Goal: Information Seeking & Learning: Find specific fact

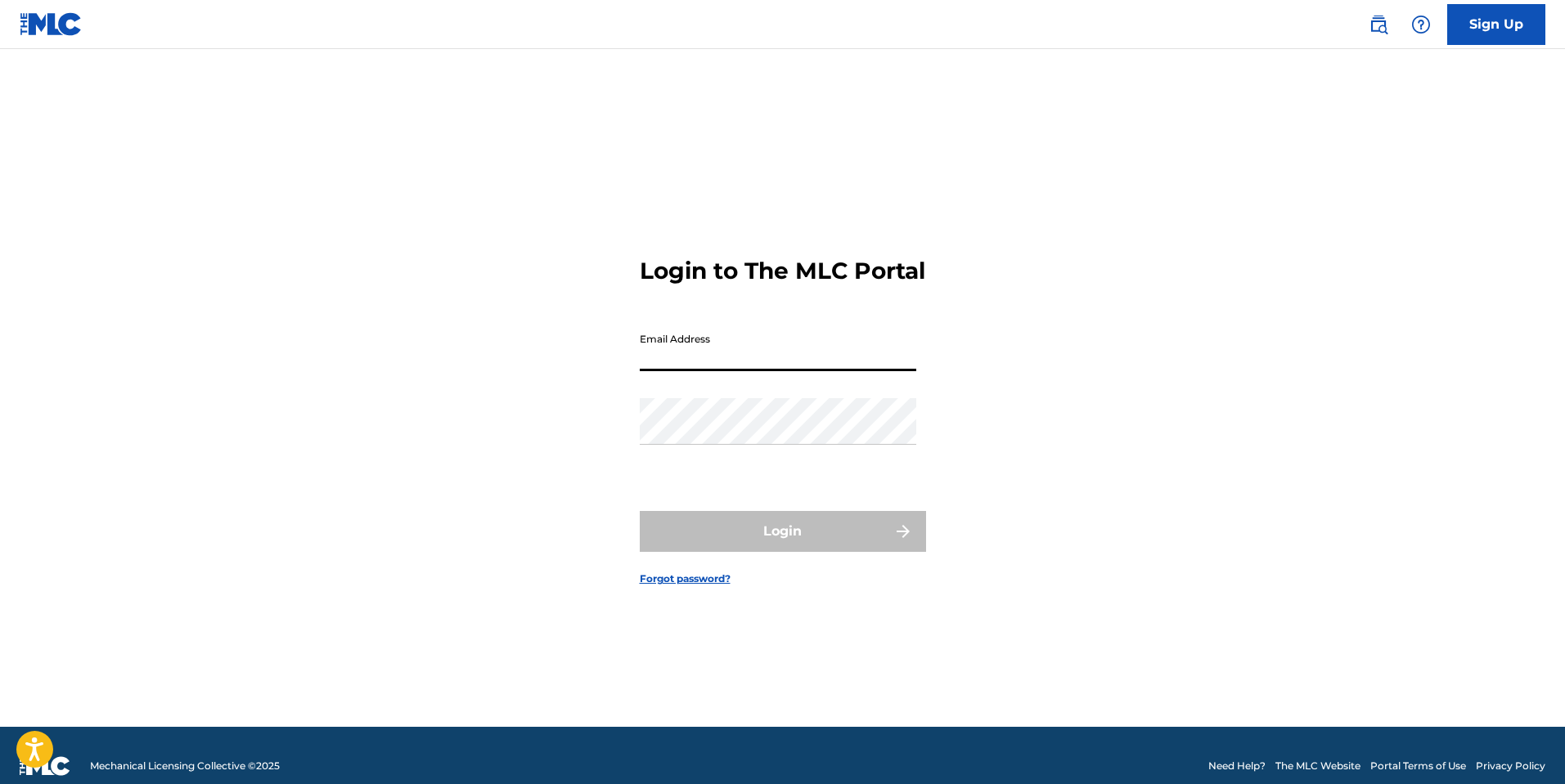
click at [1378, 24] on img at bounding box center [1379, 25] width 20 height 20
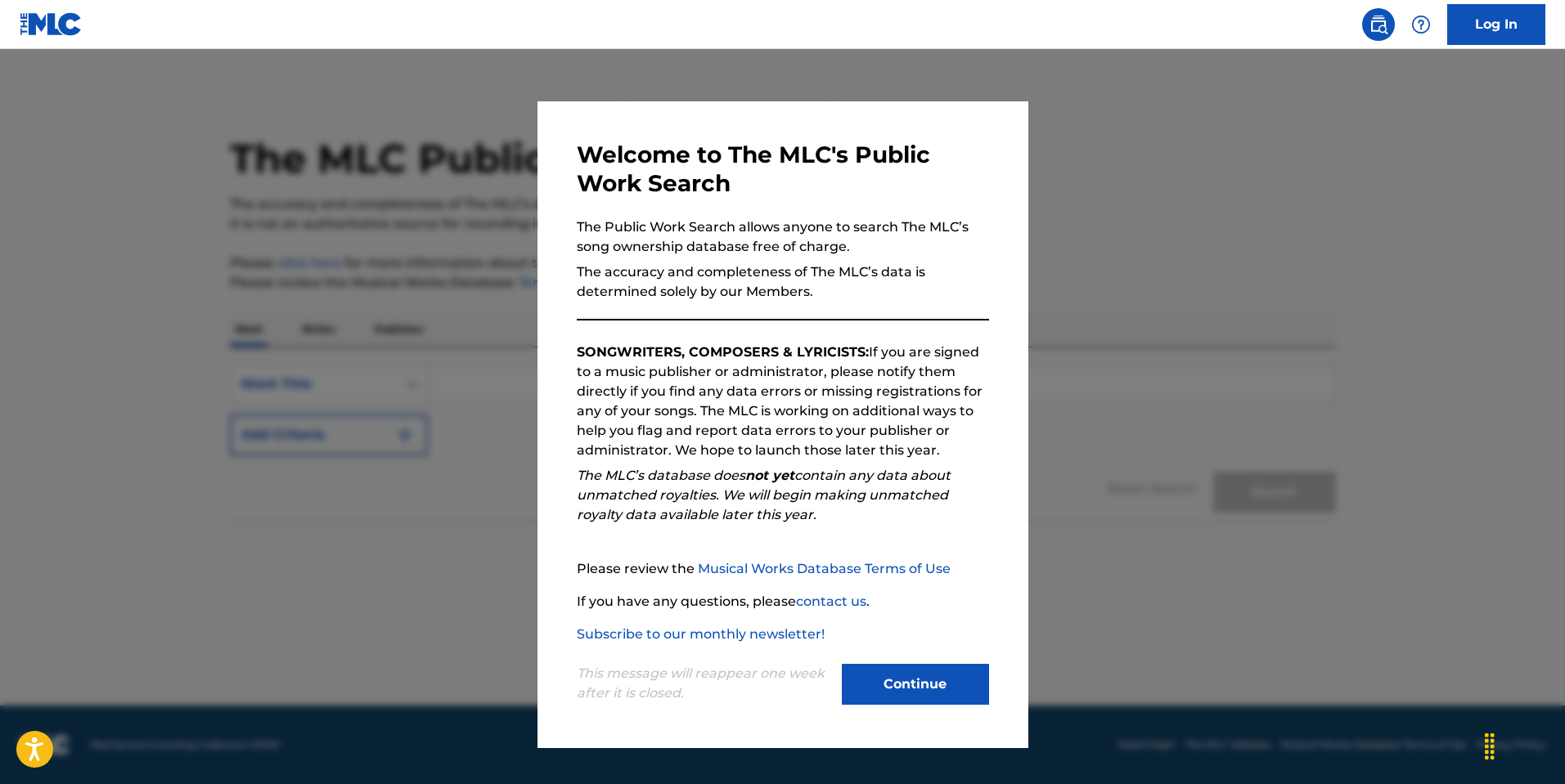
click at [931, 678] on button "Continue" at bounding box center [915, 684] width 147 height 41
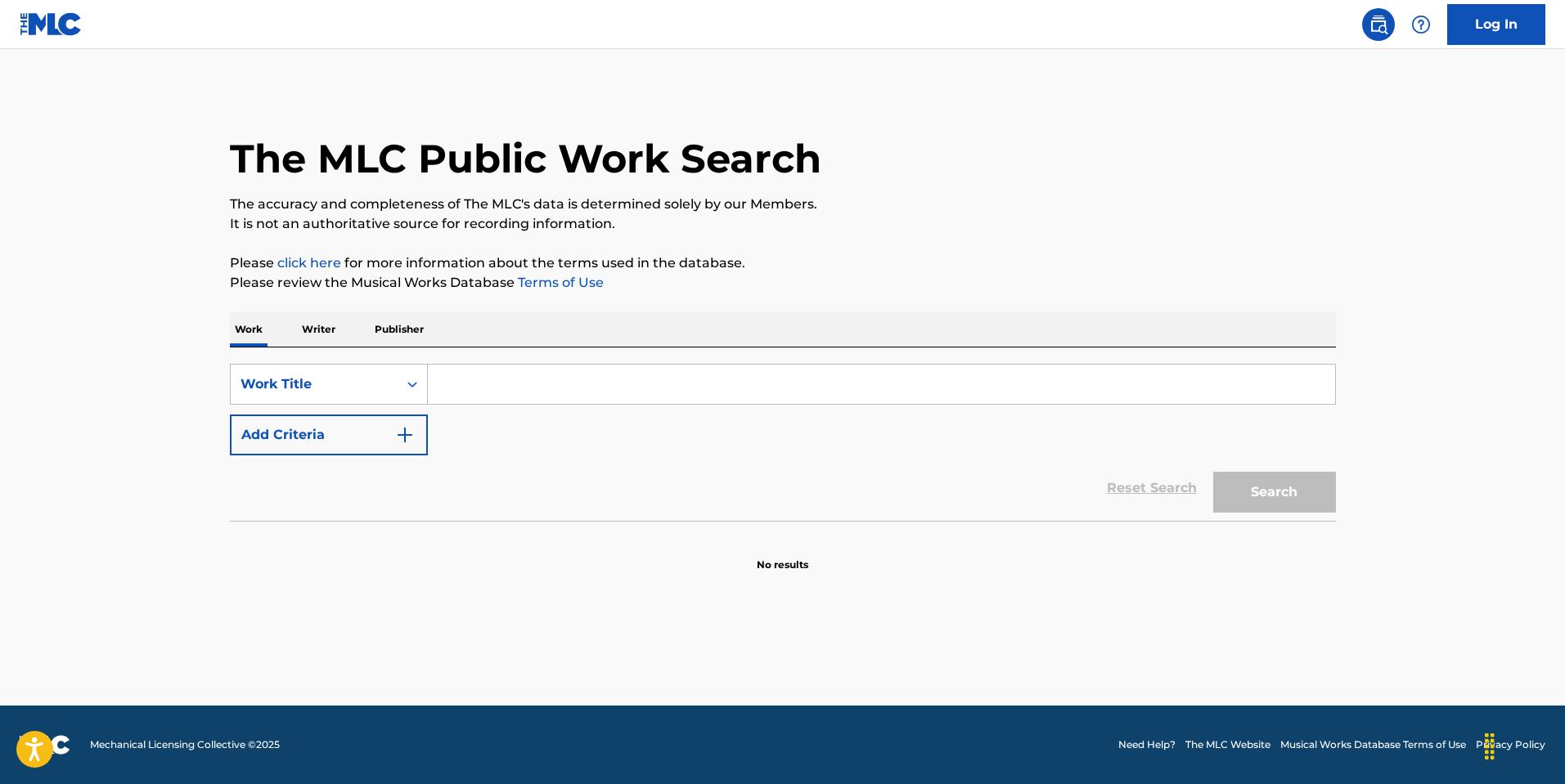
click at [463, 388] on input "Search Form" at bounding box center [881, 384] width 907 height 39
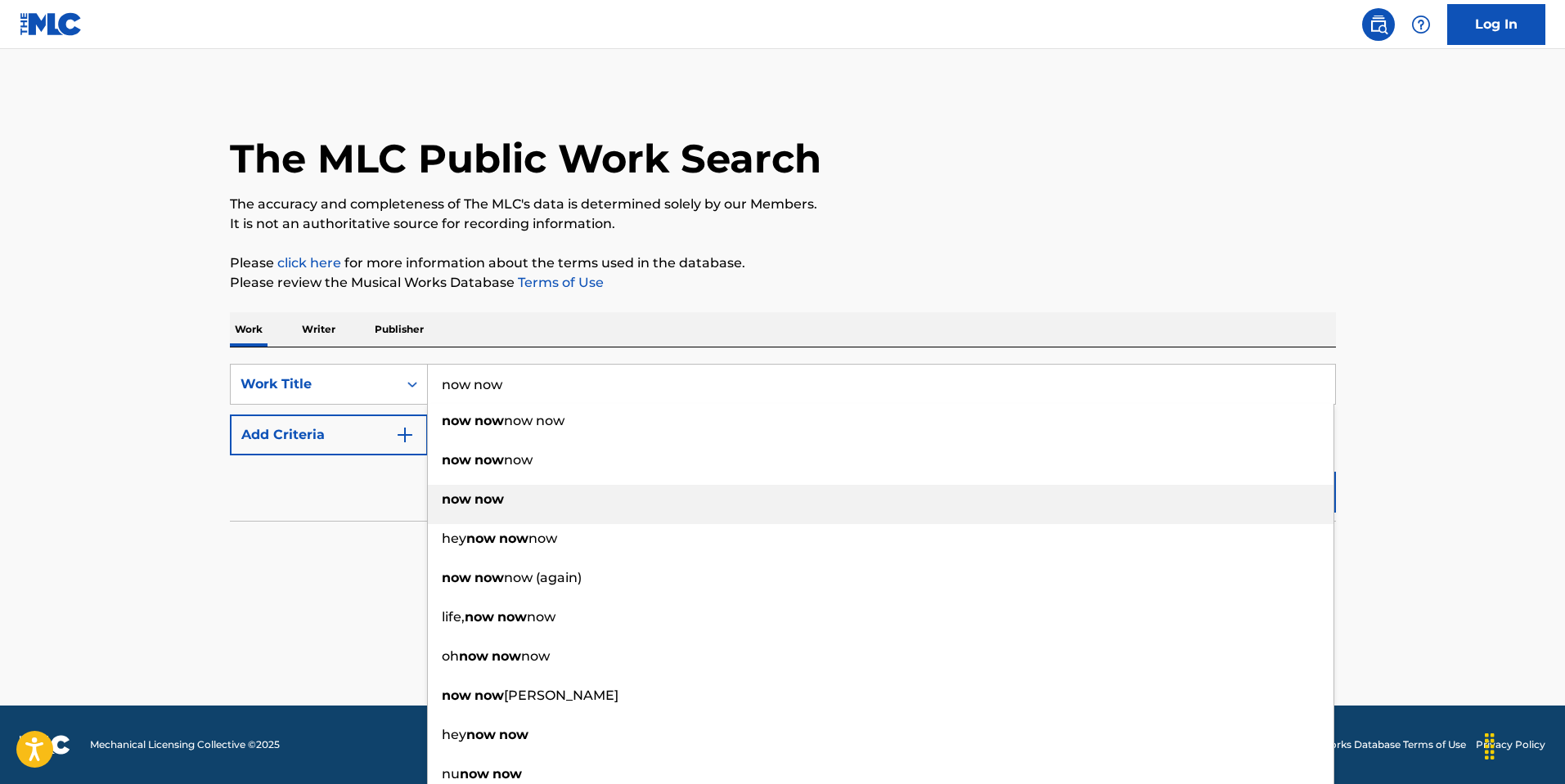
type input "now now"
click at [458, 495] on strong "now" at bounding box center [456, 499] width 29 height 16
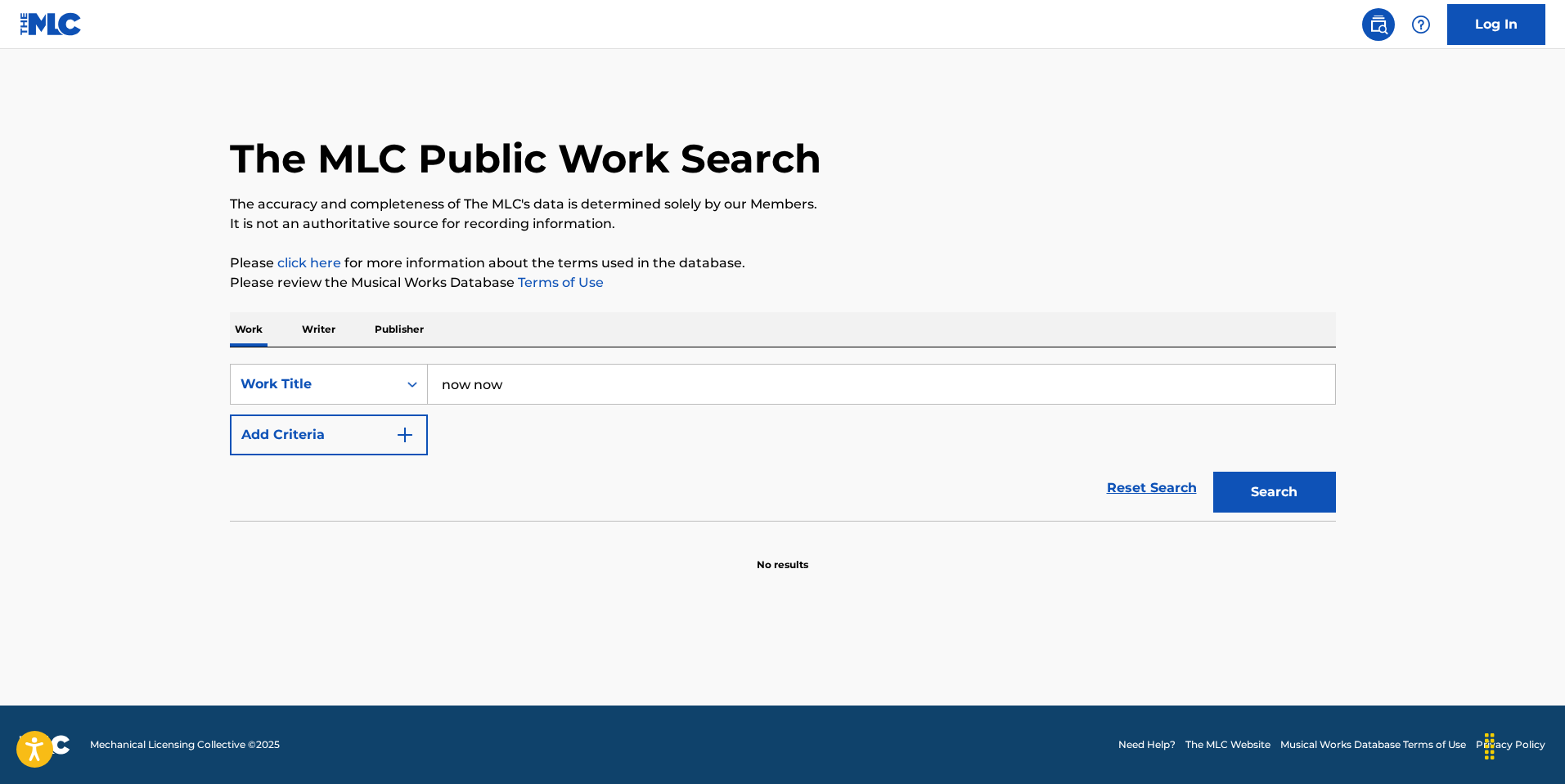
click at [382, 428] on button "Add Criteria" at bounding box center [328, 435] width 198 height 41
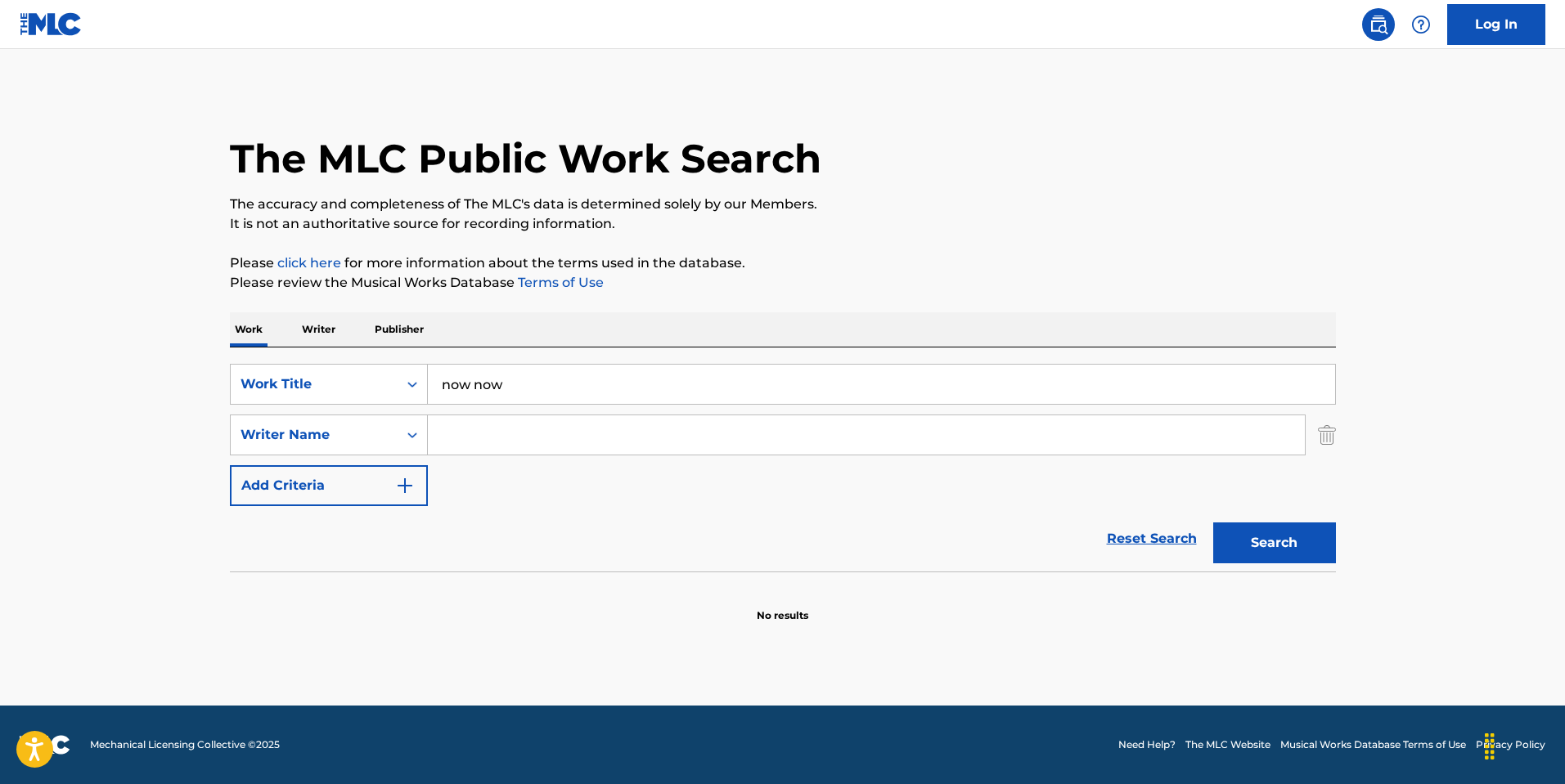
click at [503, 432] on input "Search Form" at bounding box center [866, 435] width 877 height 39
click at [470, 432] on input "Search Form" at bounding box center [866, 435] width 877 height 39
paste input "[PERSON_NAME]"
type input "[PERSON_NAME]"
click at [1269, 532] on button "Search" at bounding box center [1274, 543] width 123 height 41
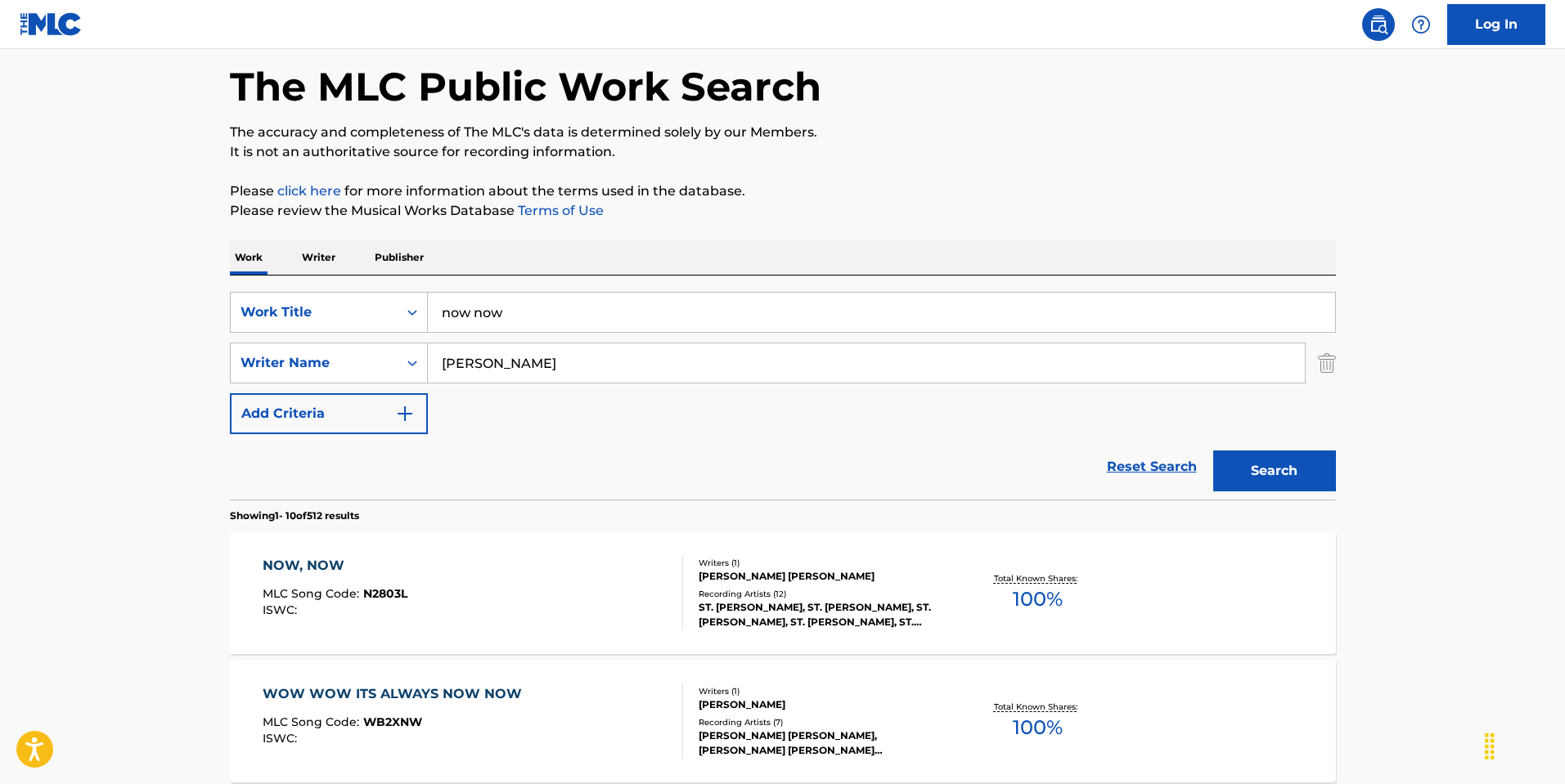
scroll to position [245, 0]
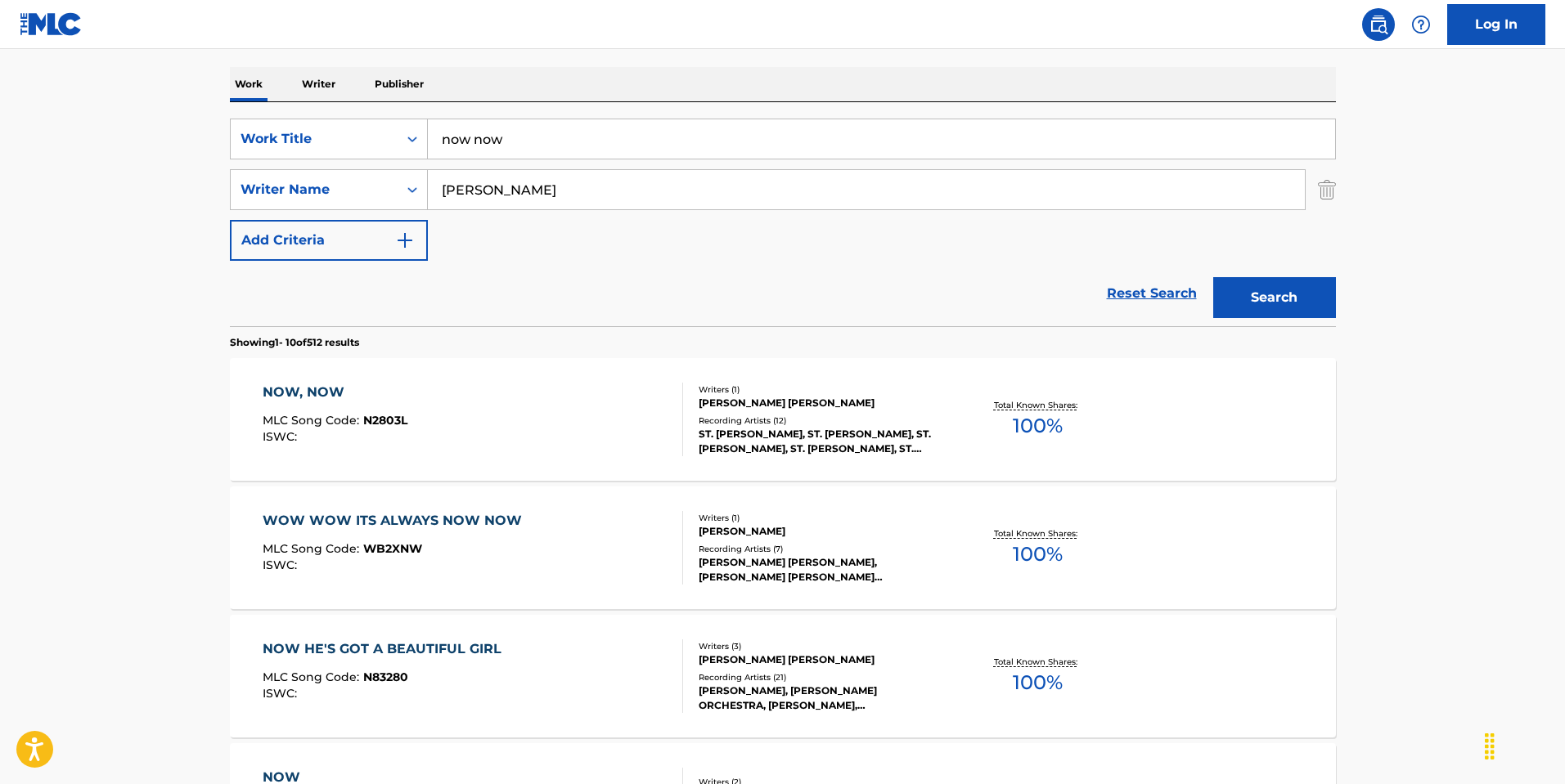
click at [314, 390] on div "NOW, NOW" at bounding box center [334, 392] width 144 height 20
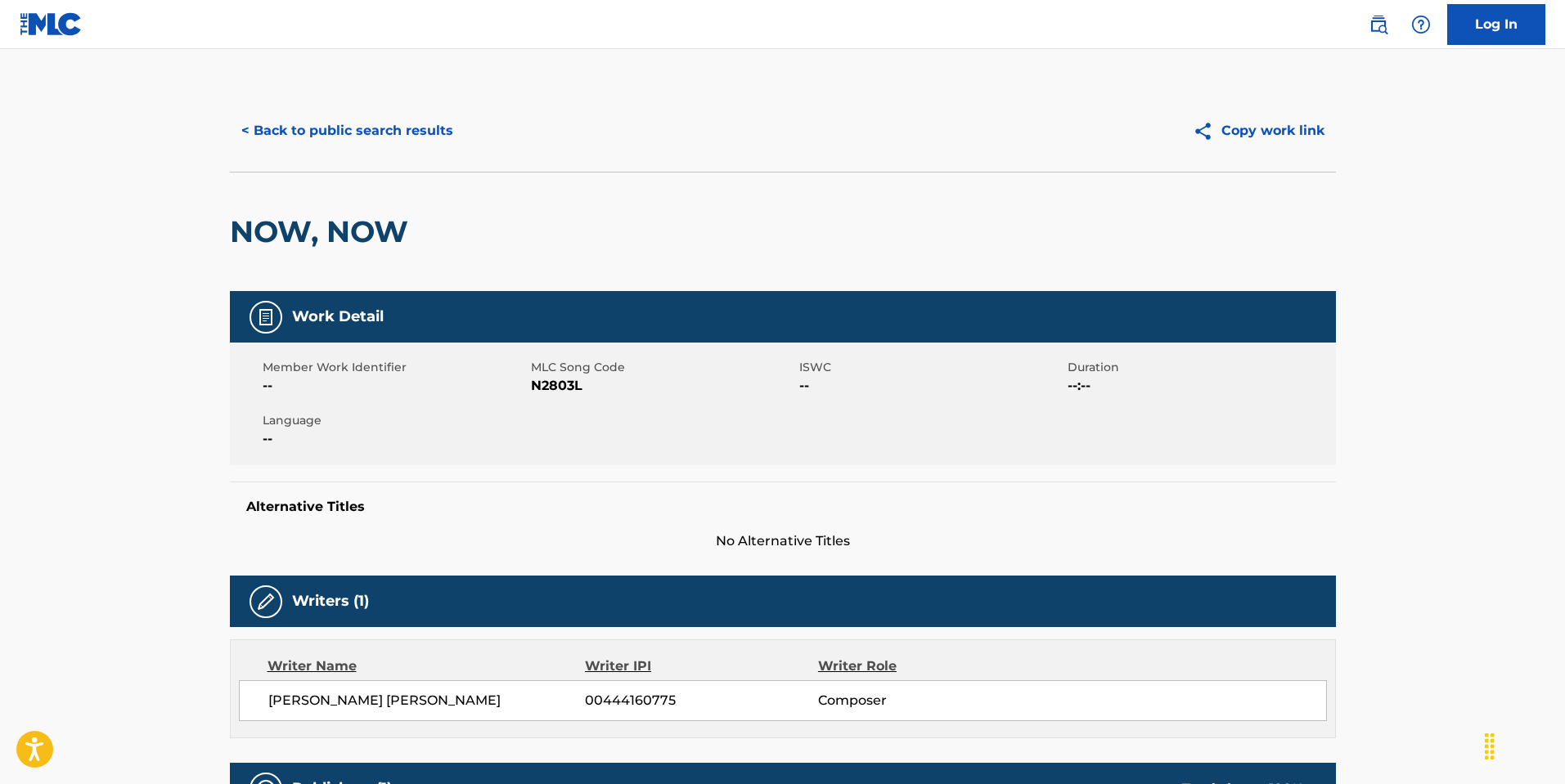
click at [381, 134] on button "< Back to public search results" at bounding box center [347, 130] width 235 height 41
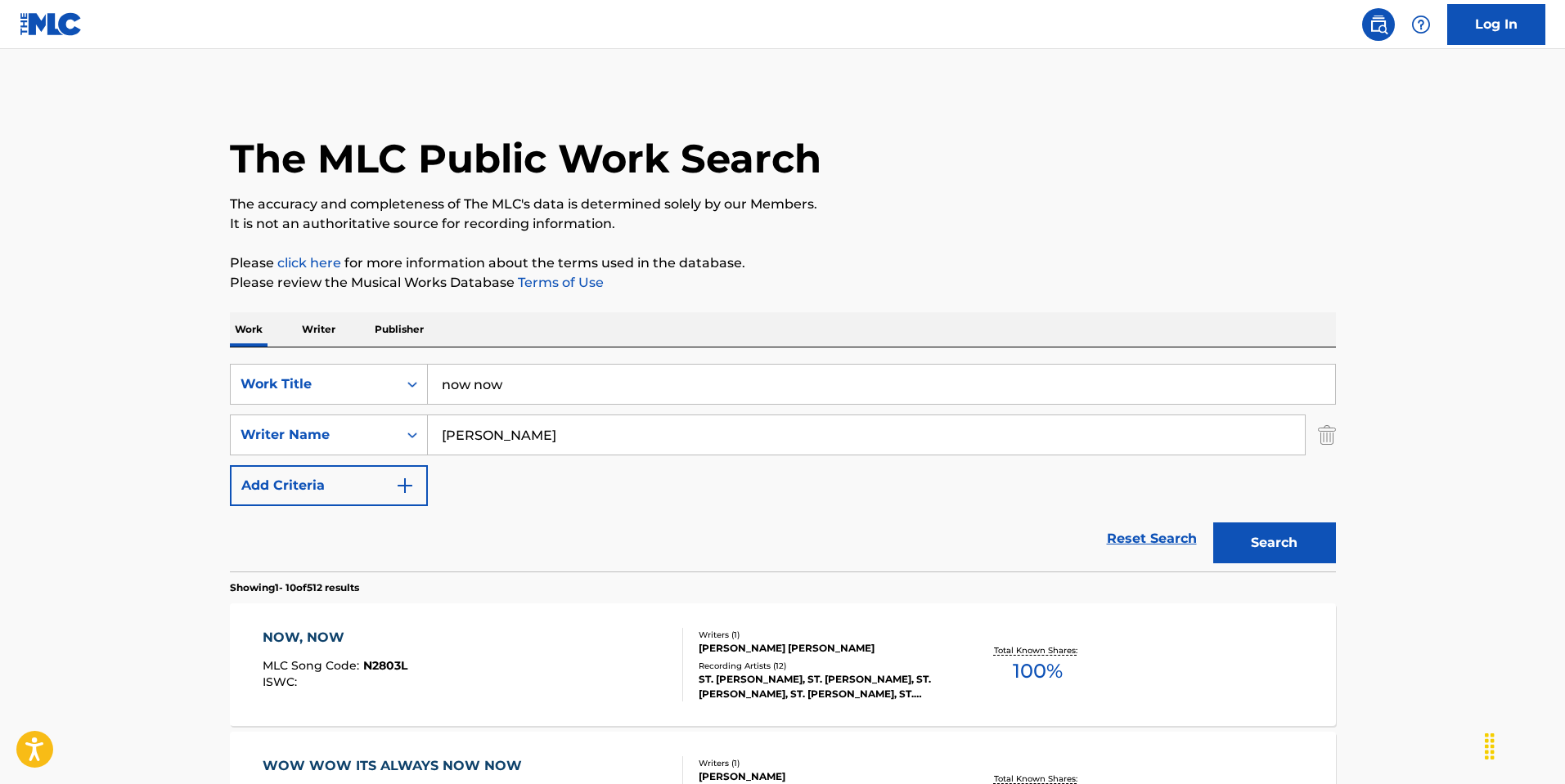
scroll to position [245, 0]
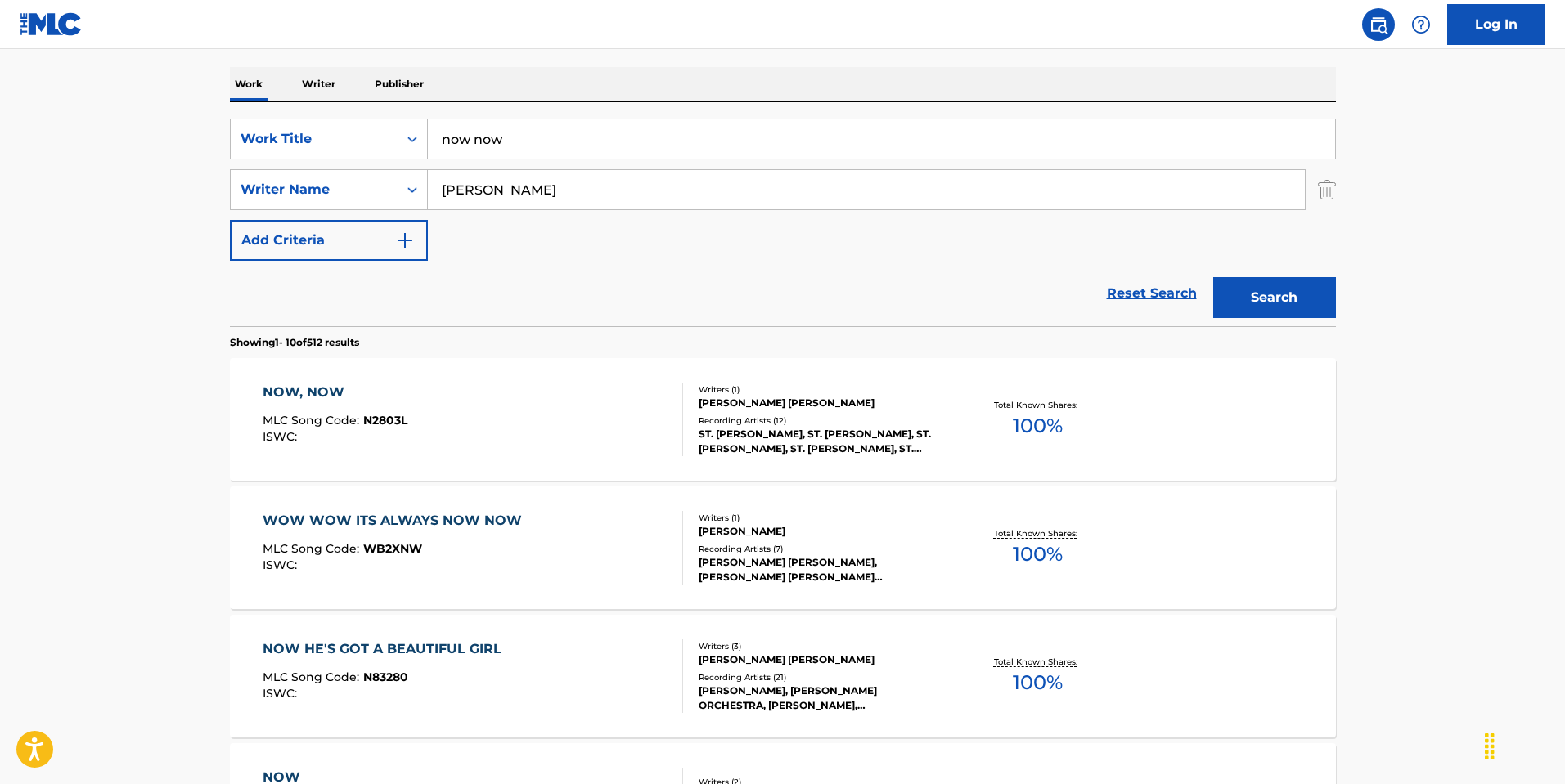
click at [526, 140] on input "now now" at bounding box center [881, 139] width 907 height 39
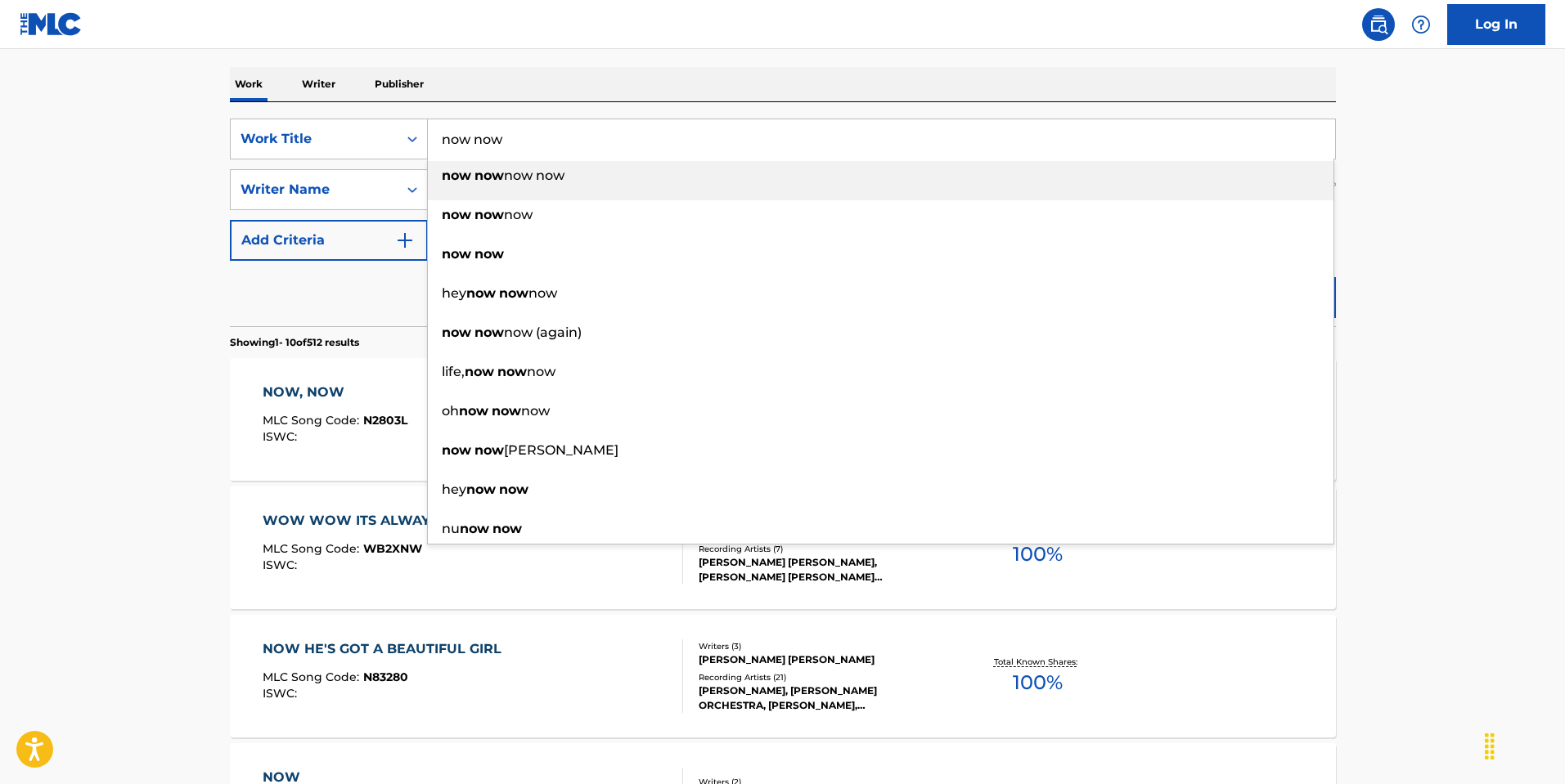
click at [526, 140] on input "now now" at bounding box center [881, 139] width 907 height 39
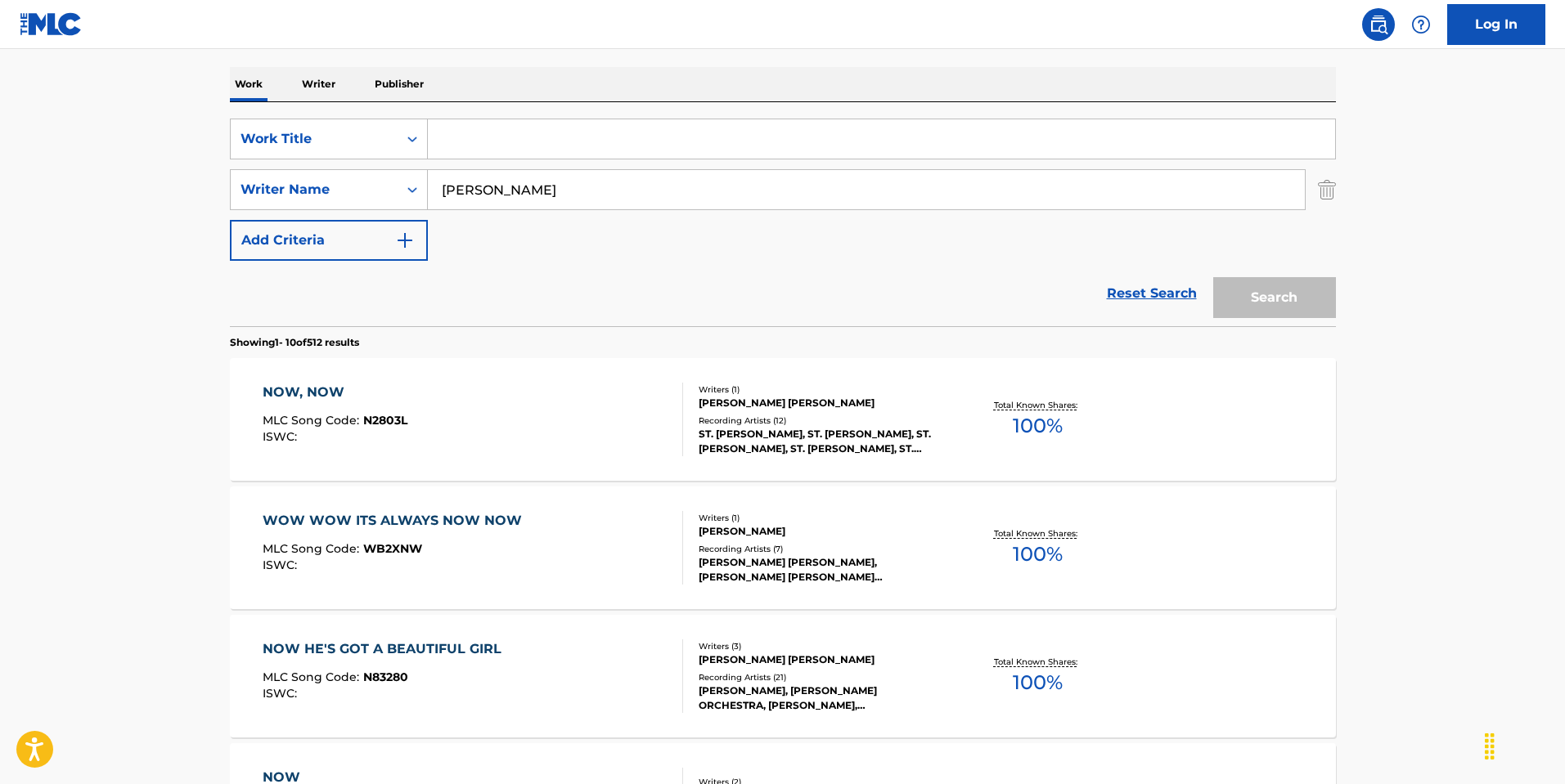
paste input "Sweetest Fruit"
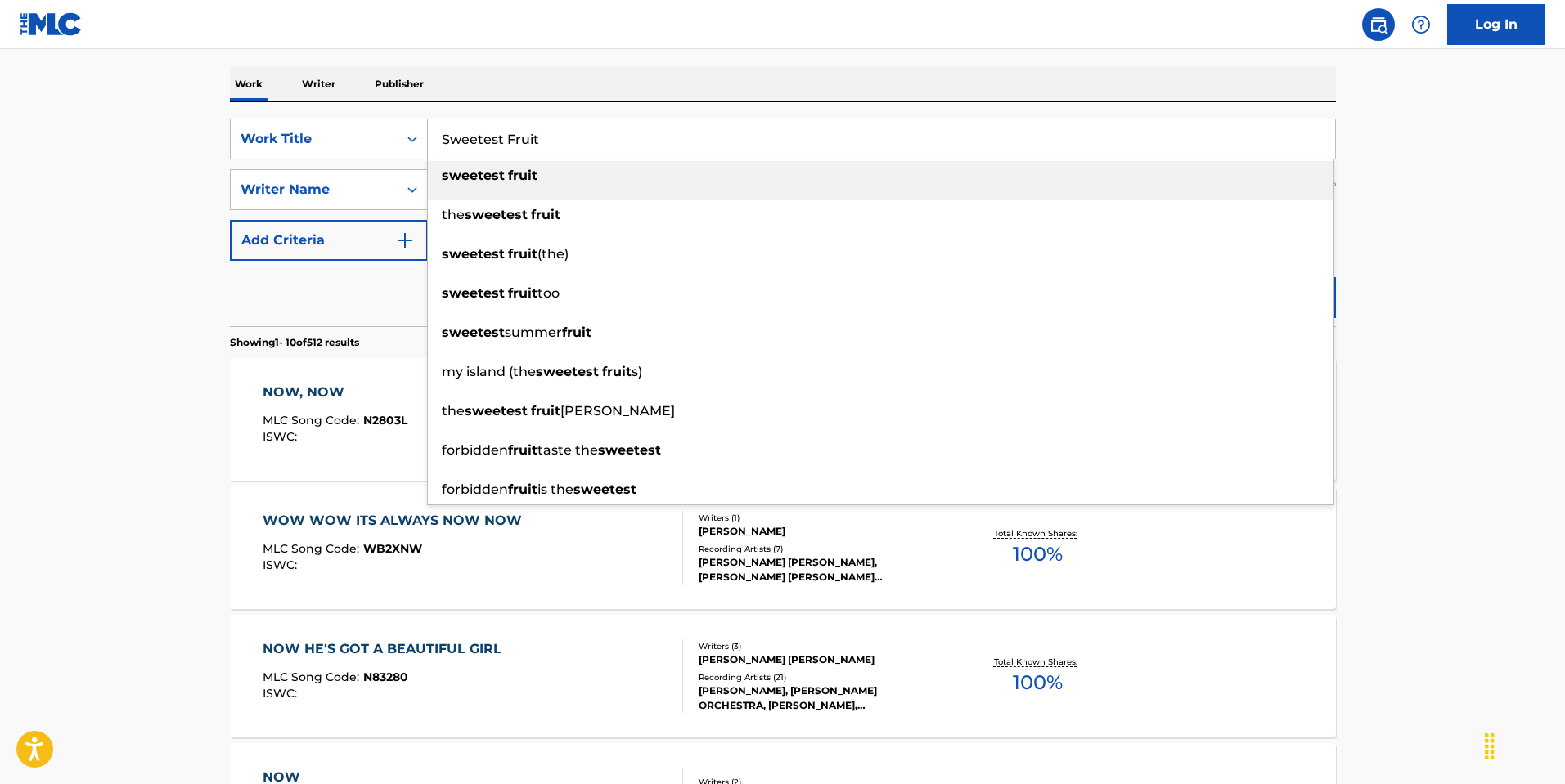
click at [523, 170] on strong "fruit" at bounding box center [522, 175] width 29 height 16
type input "sweetest fruit"
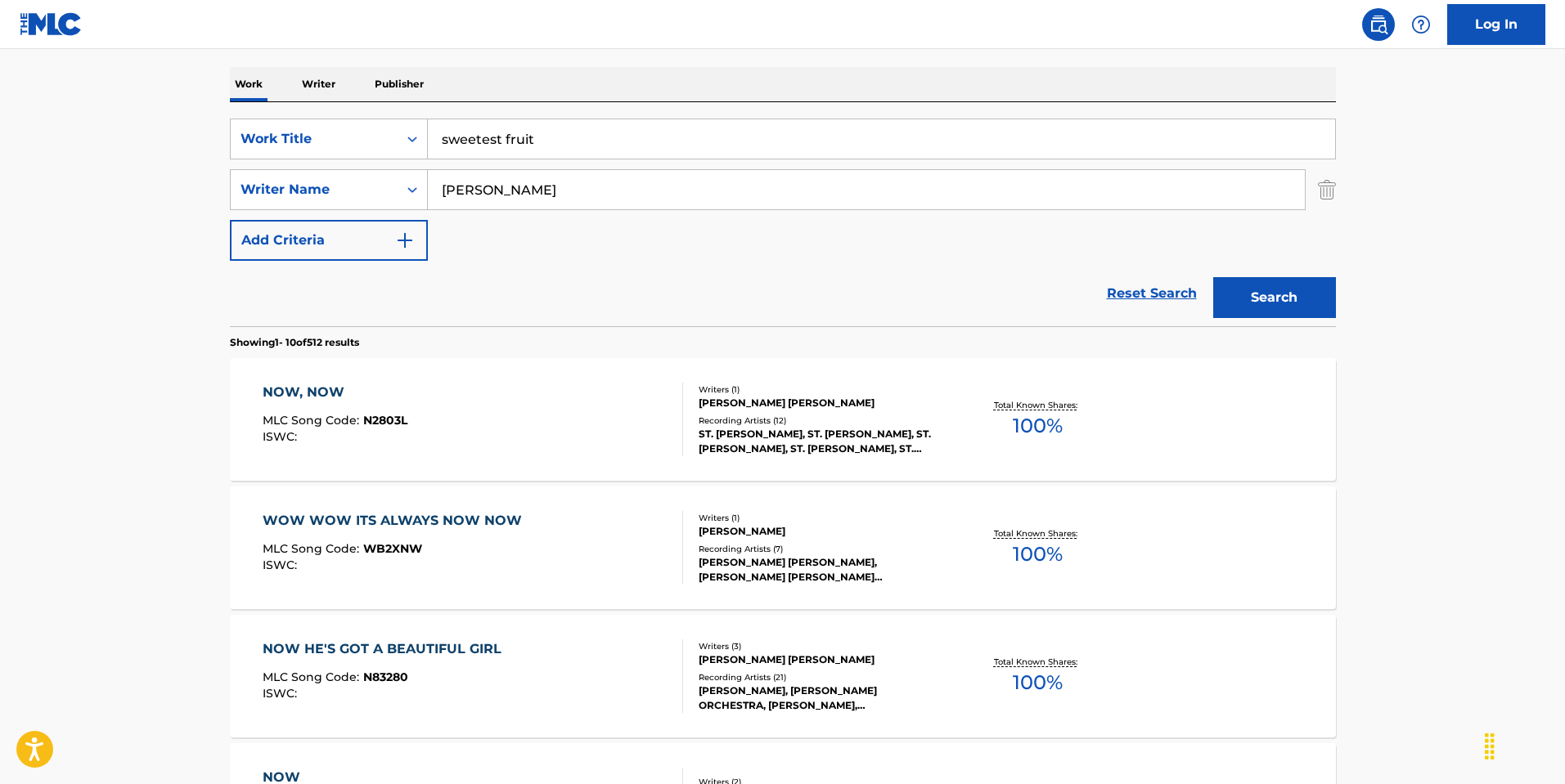
click at [1260, 296] on button "Search" at bounding box center [1274, 297] width 123 height 41
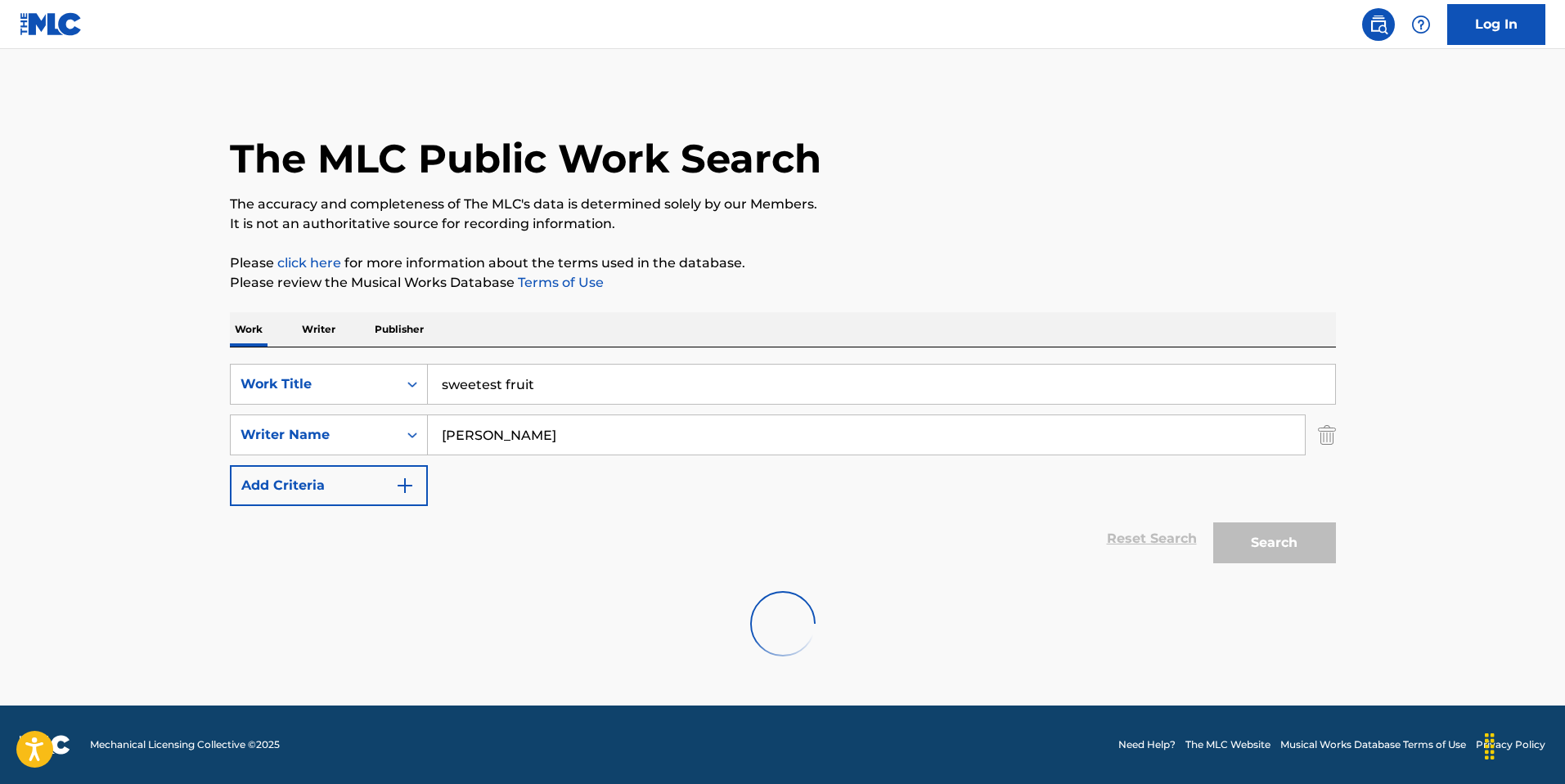
scroll to position [0, 0]
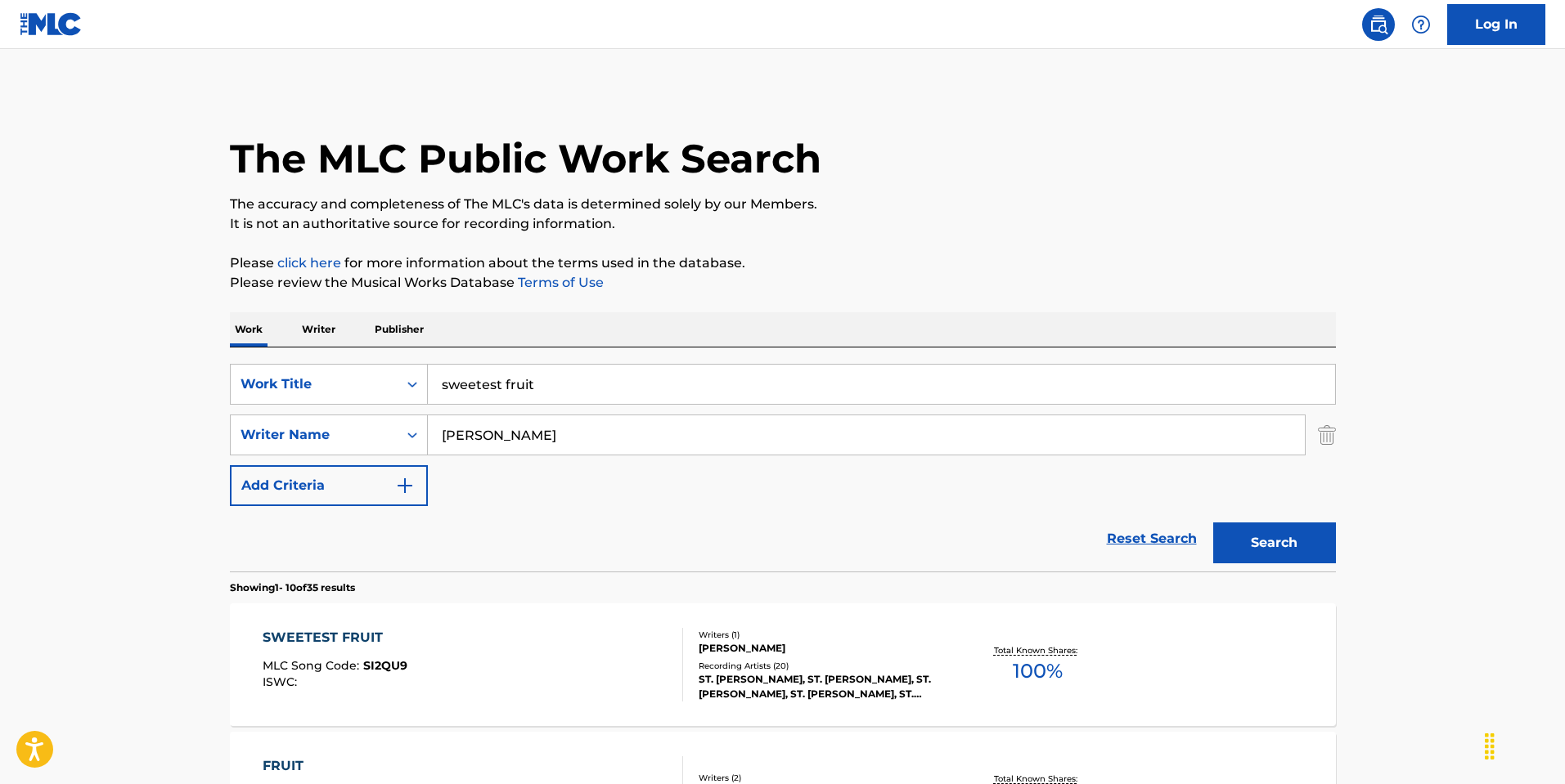
click at [594, 641] on div "SWEETEST FRUIT MLC Song Code : SI2QU9 ISWC :" at bounding box center [472, 665] width 420 height 73
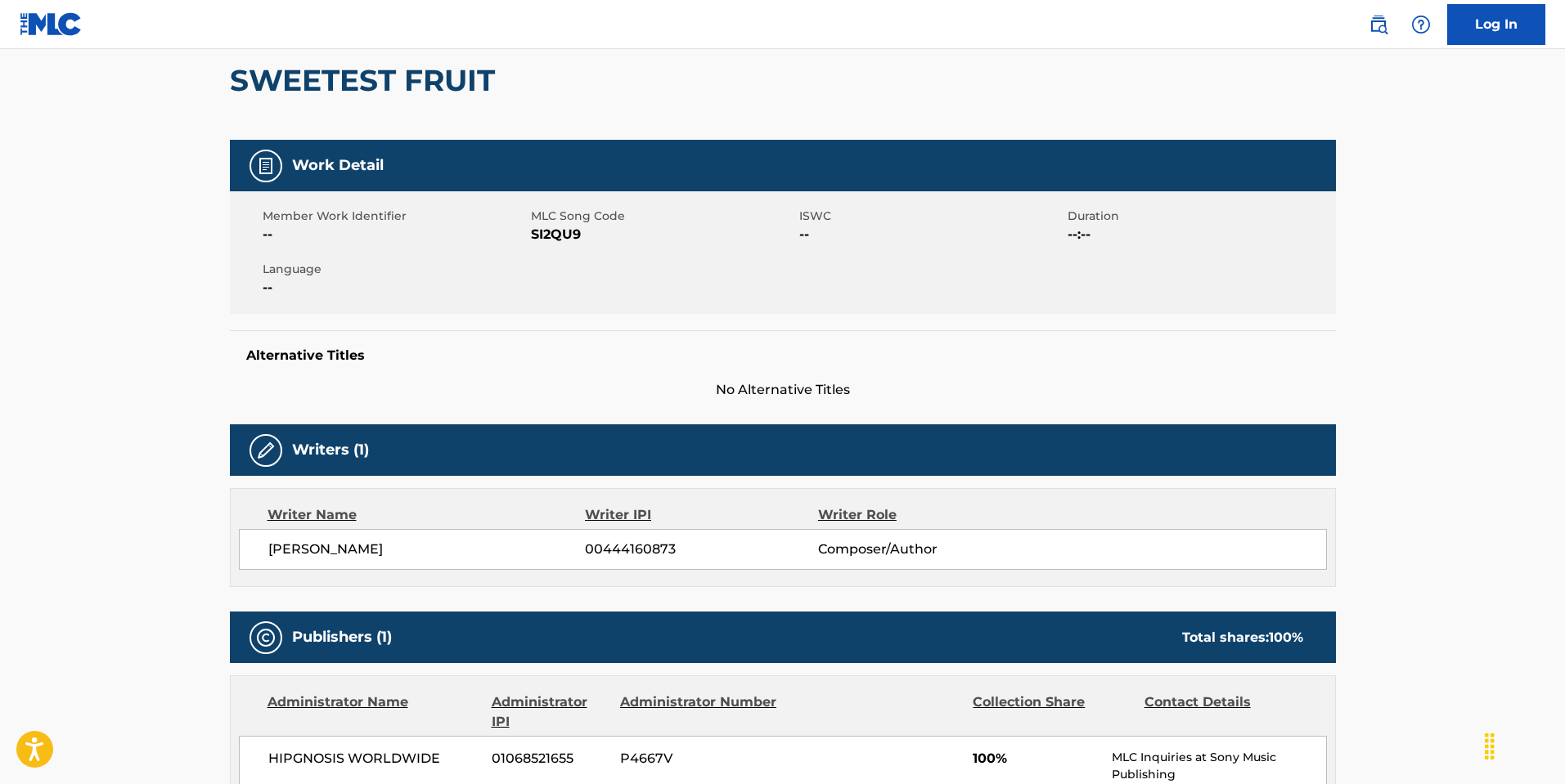
scroll to position [491, 0]
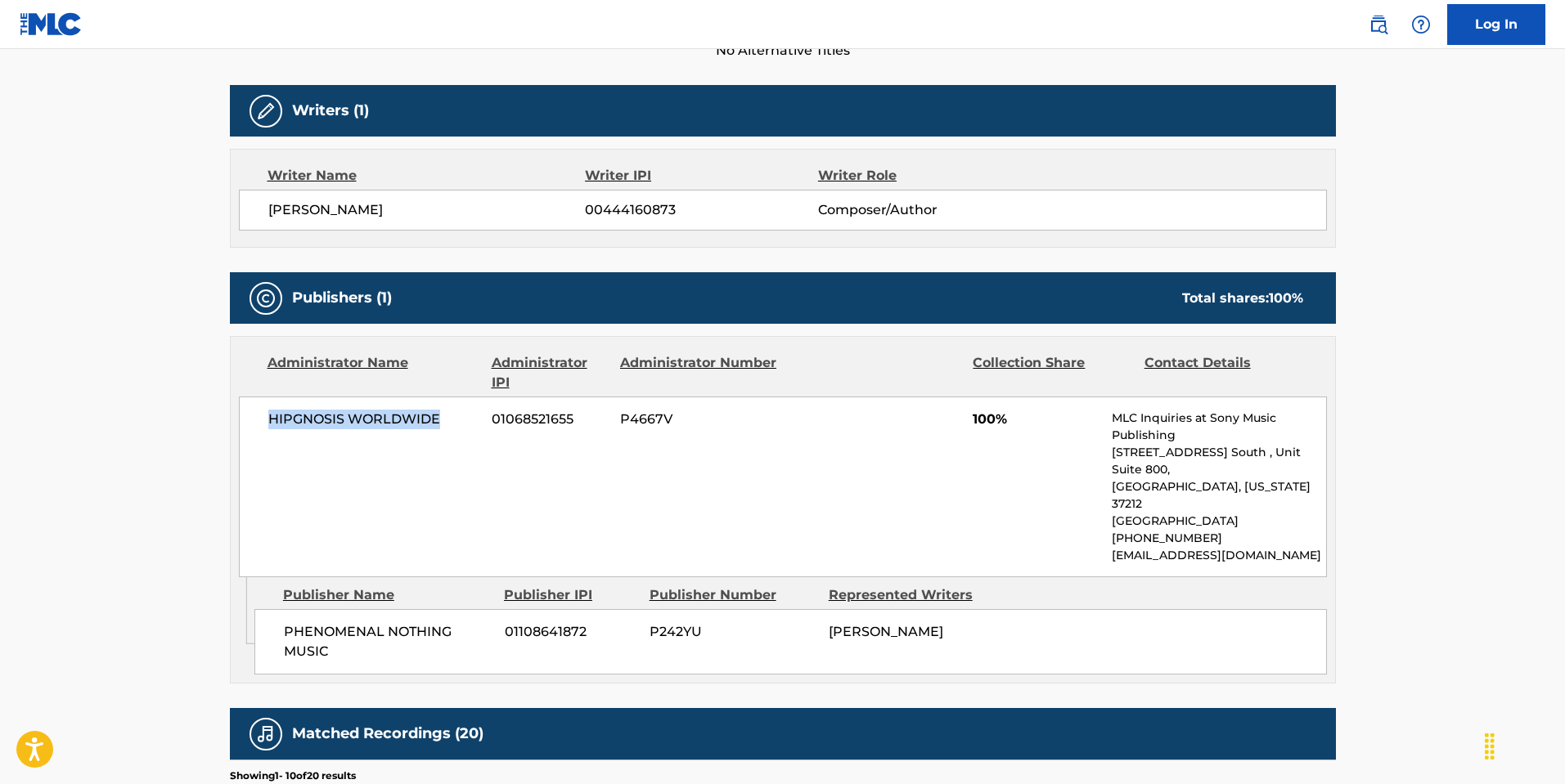
drag, startPoint x: 271, startPoint y: 416, endPoint x: 438, endPoint y: 417, distance: 167.0
click at [438, 417] on span "HIPGNOSIS WORLDWIDE" at bounding box center [374, 420] width 212 height 20
click at [438, 417] on span "HIPGNOSIS WORLDWIDE" at bounding box center [374, 420] width 212 height 20
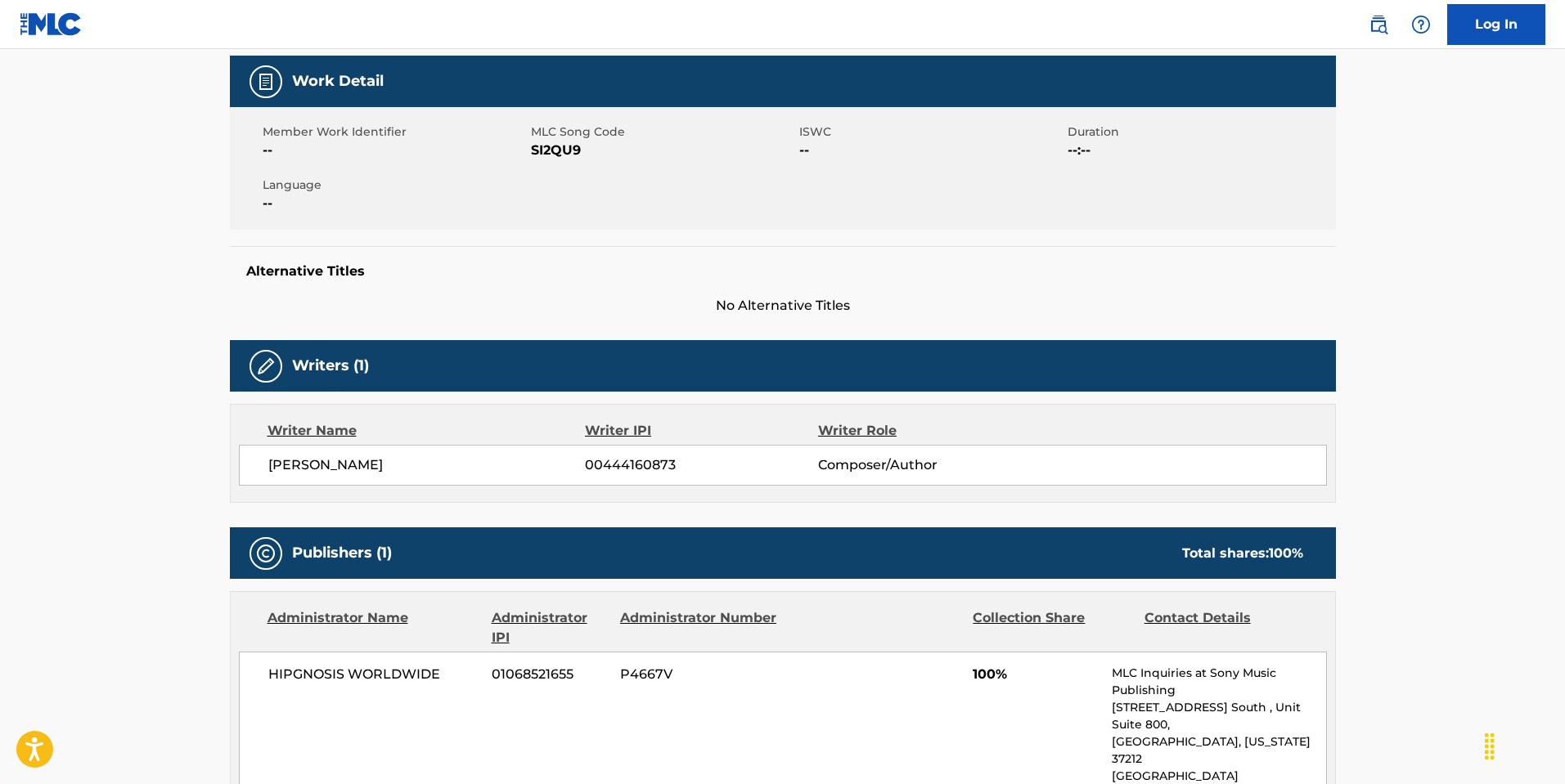
scroll to position [0, 0]
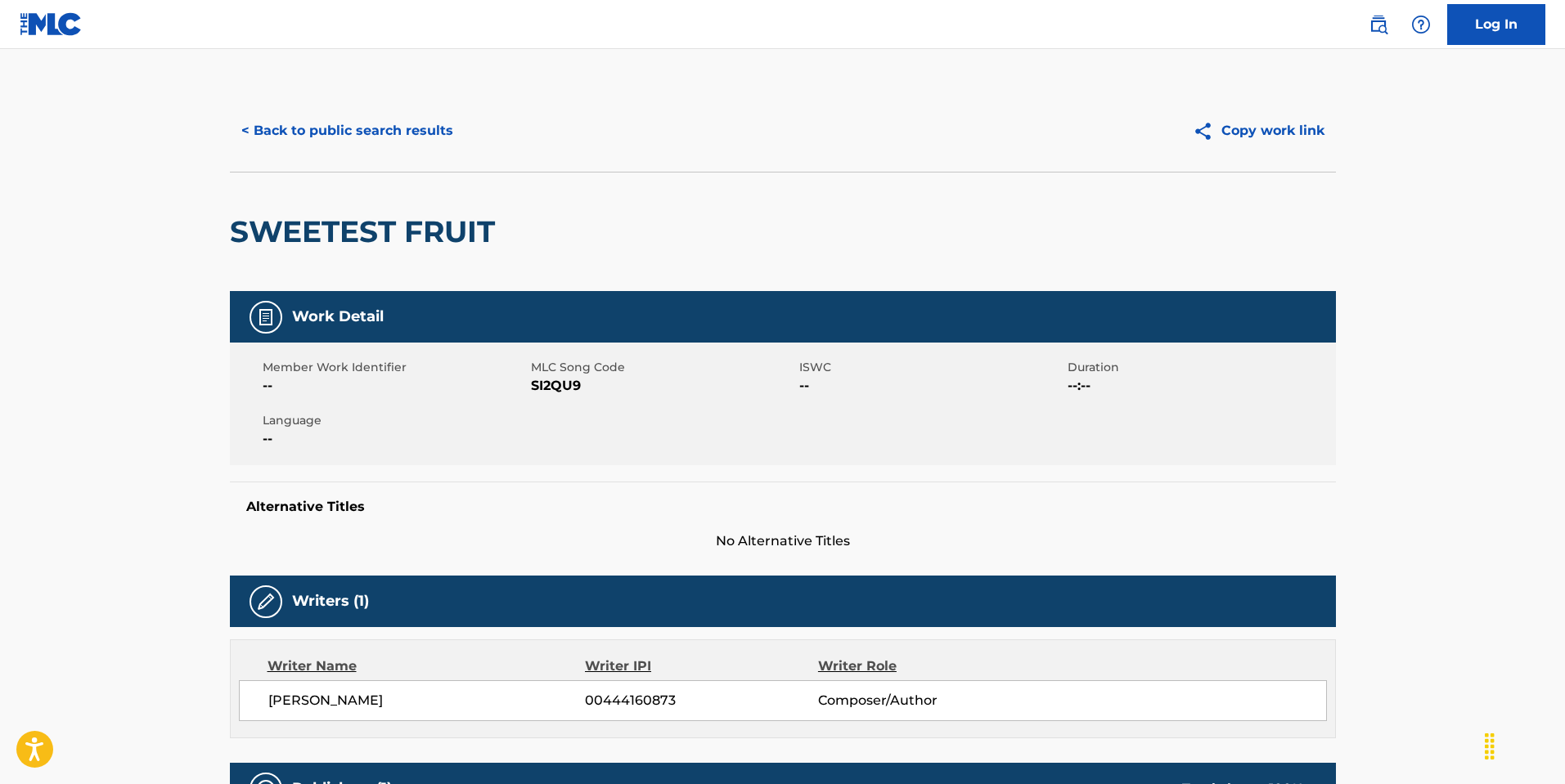
click at [348, 119] on button "< Back to public search results" at bounding box center [347, 130] width 235 height 41
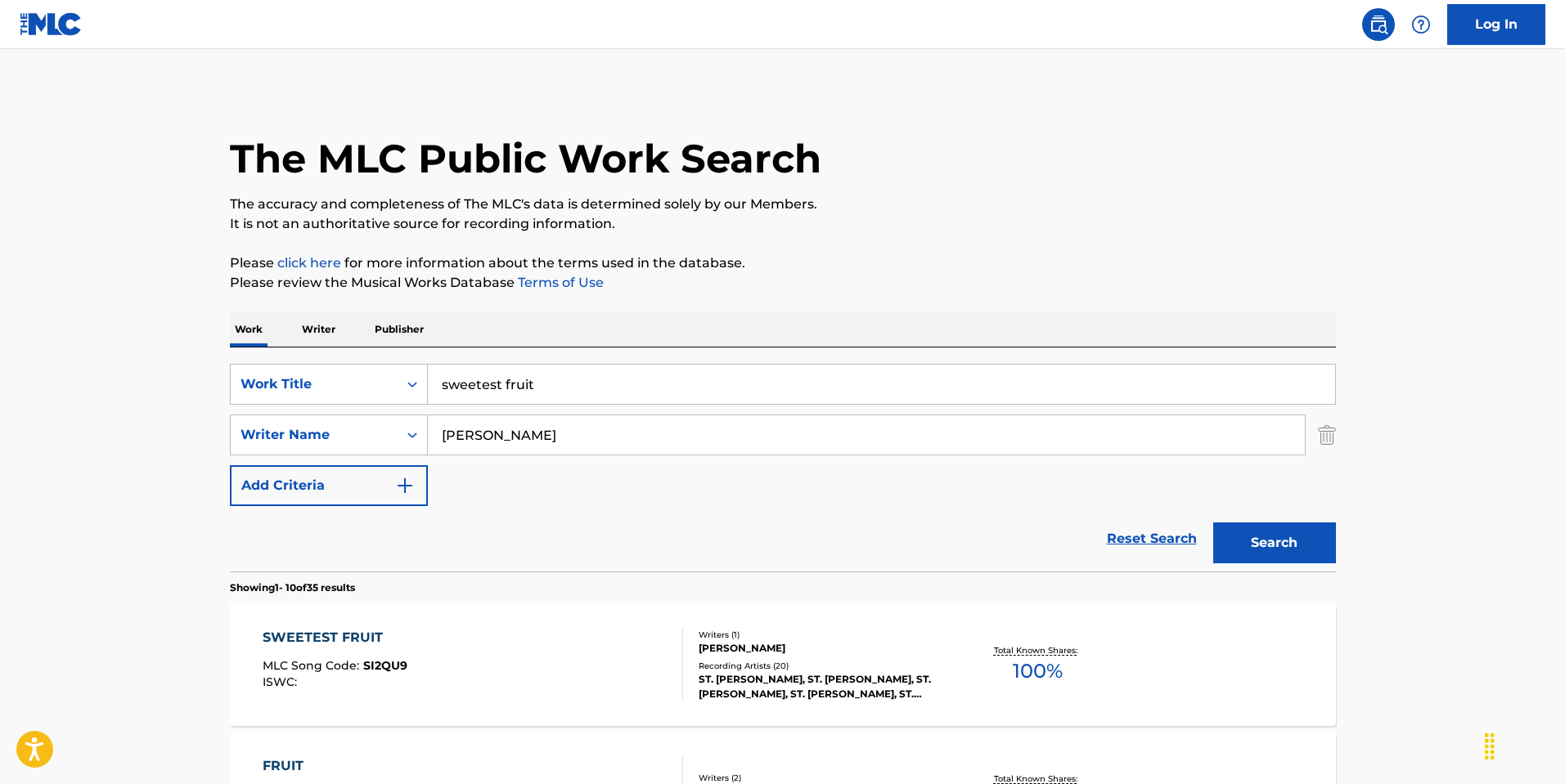
drag, startPoint x: 579, startPoint y: 377, endPoint x: 571, endPoint y: 379, distance: 8.2
click at [572, 377] on input "sweetest fruit" at bounding box center [881, 384] width 907 height 39
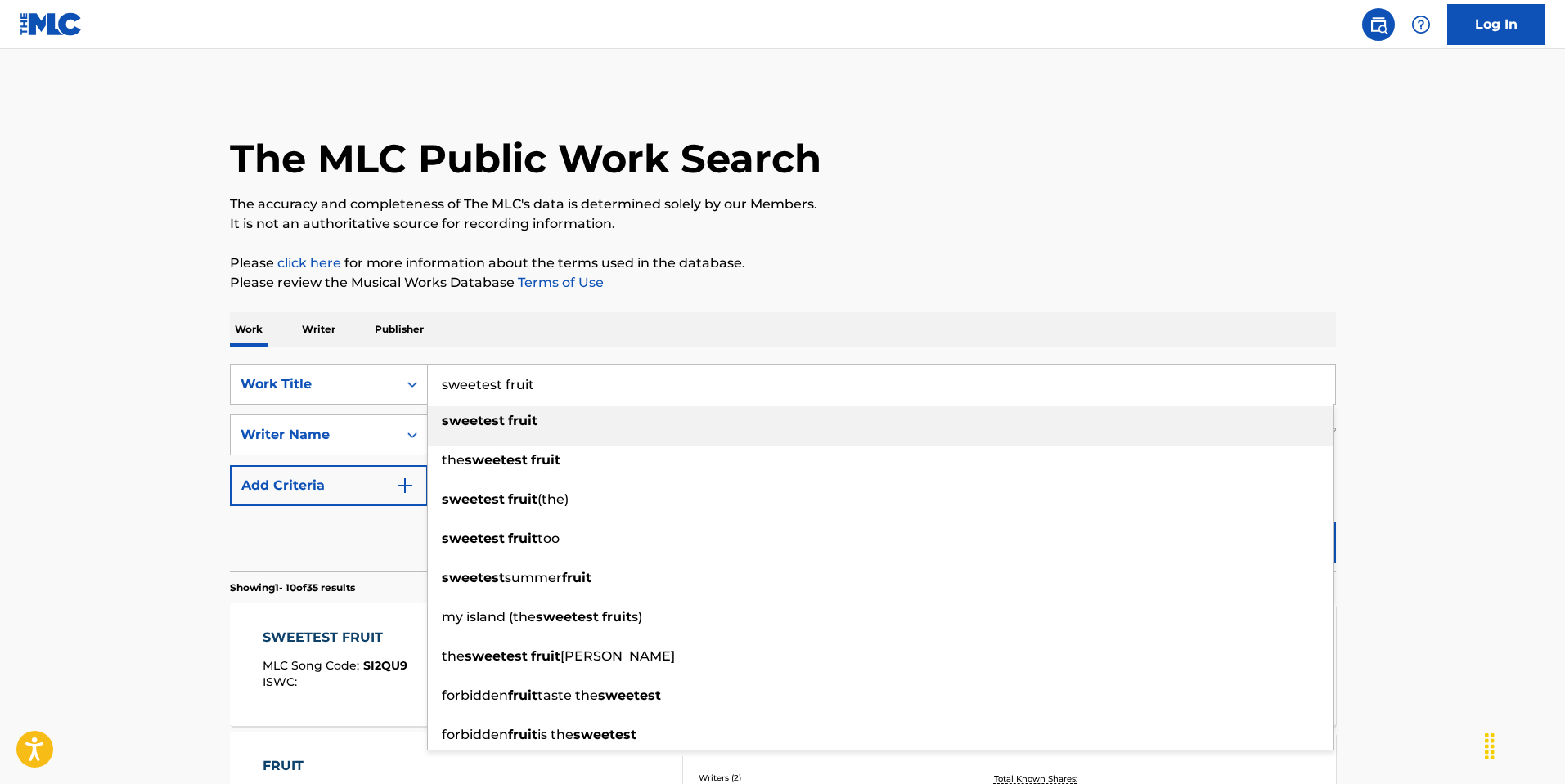
drag, startPoint x: 499, startPoint y: 385, endPoint x: 220, endPoint y: 374, distance: 279.2
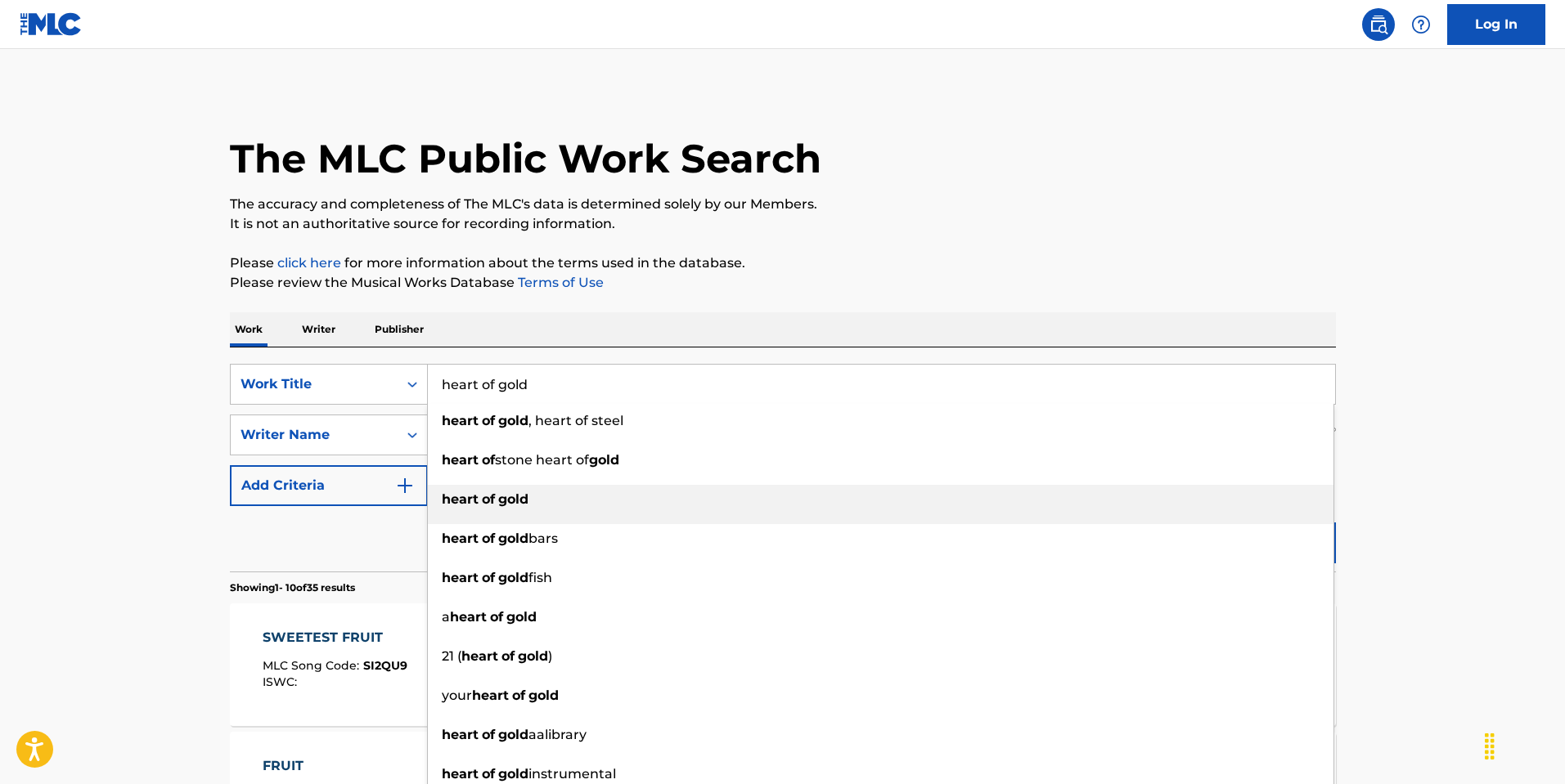
type input "heart of gold"
click at [487, 492] on strong "of" at bounding box center [489, 499] width 13 height 16
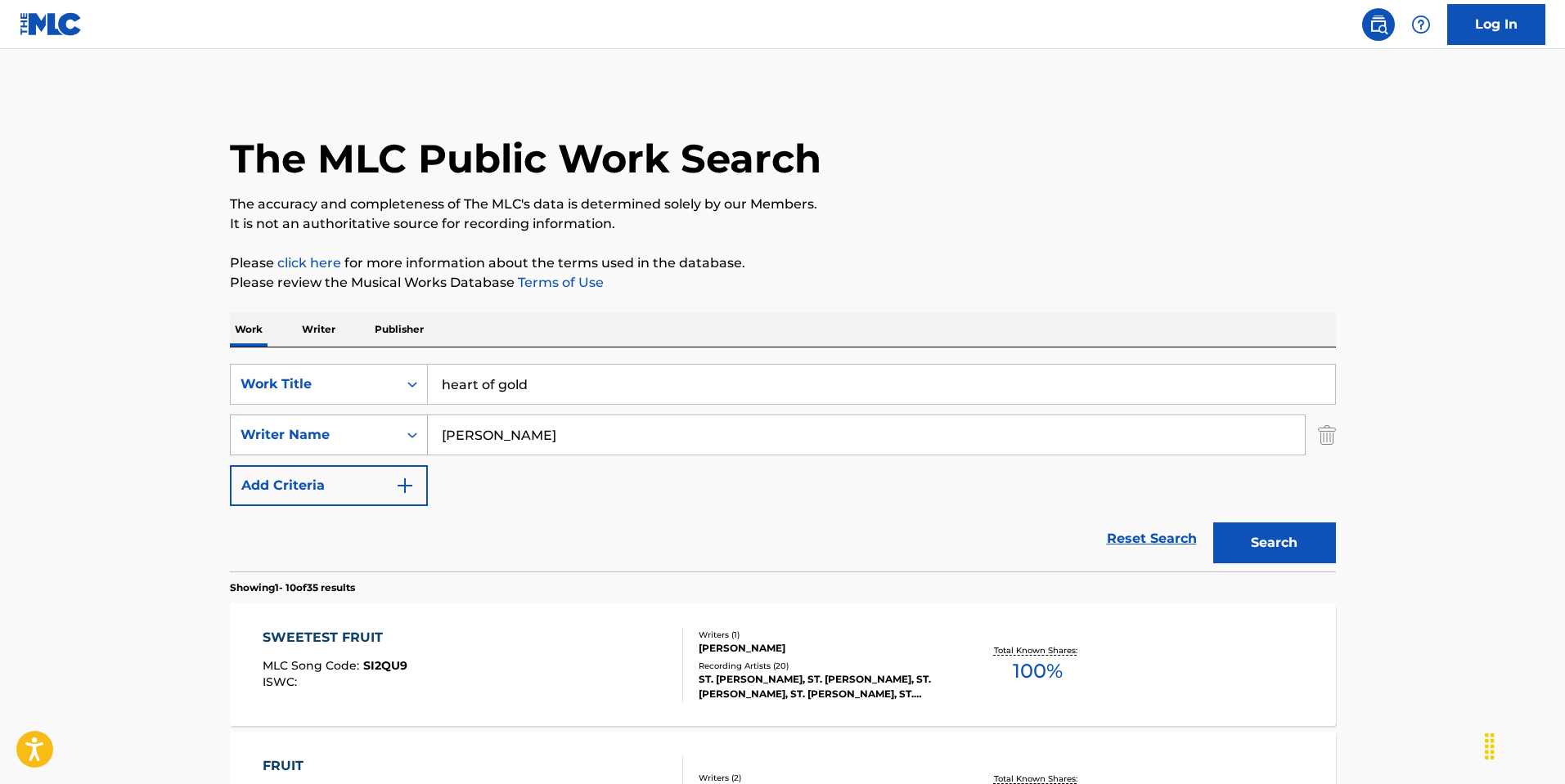
drag, startPoint x: 558, startPoint y: 432, endPoint x: 239, endPoint y: 428, distance: 319.0
click at [235, 431] on div "SearchWithCriteriaf6d01f98-ab54-4921-9788-5cdfa2e7525d Writer Name [PERSON_NAME]" at bounding box center [782, 435] width 1106 height 41
type input "young"
click at [1284, 539] on button "Search" at bounding box center [1274, 543] width 123 height 41
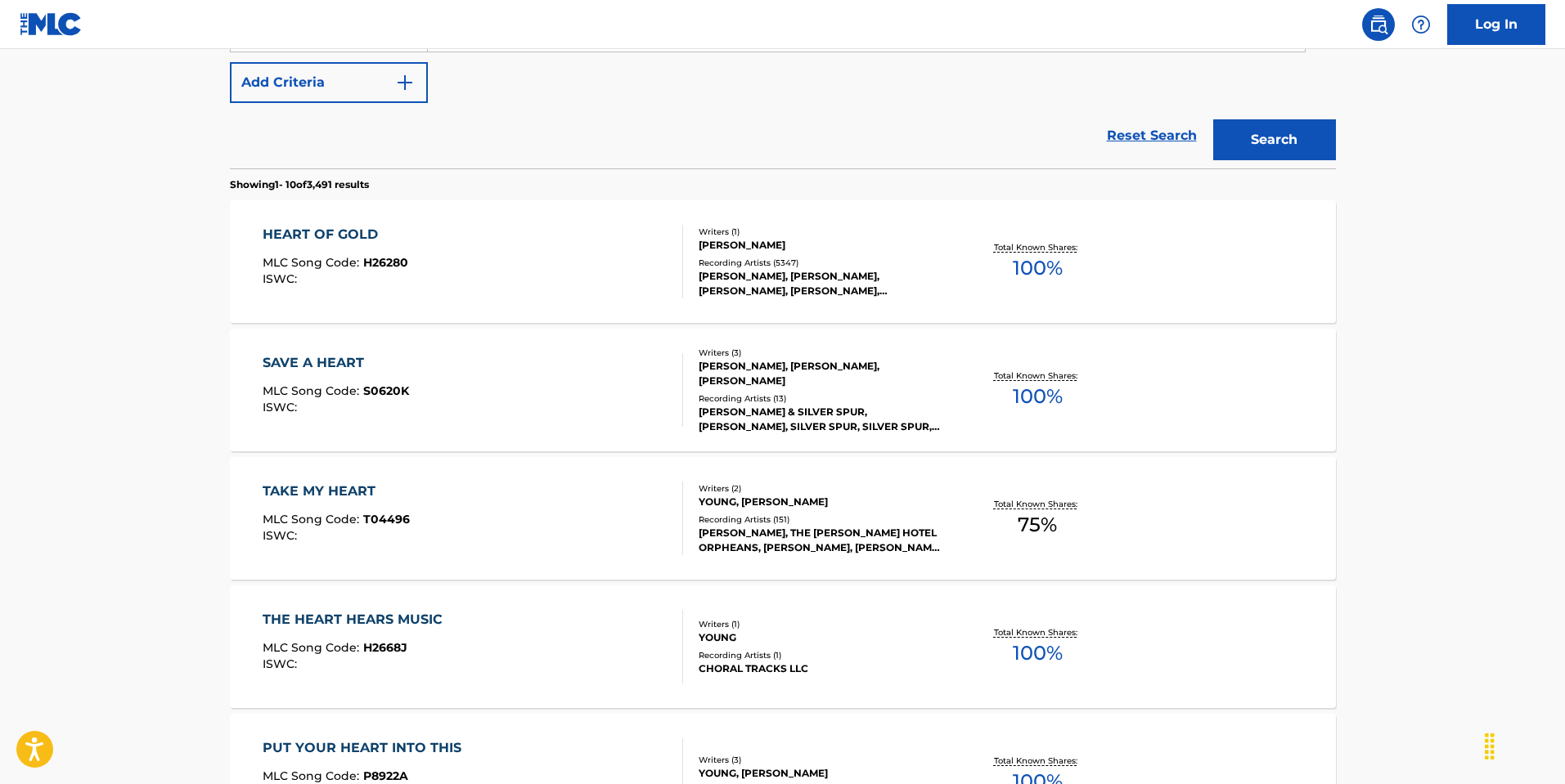
scroll to position [409, 0]
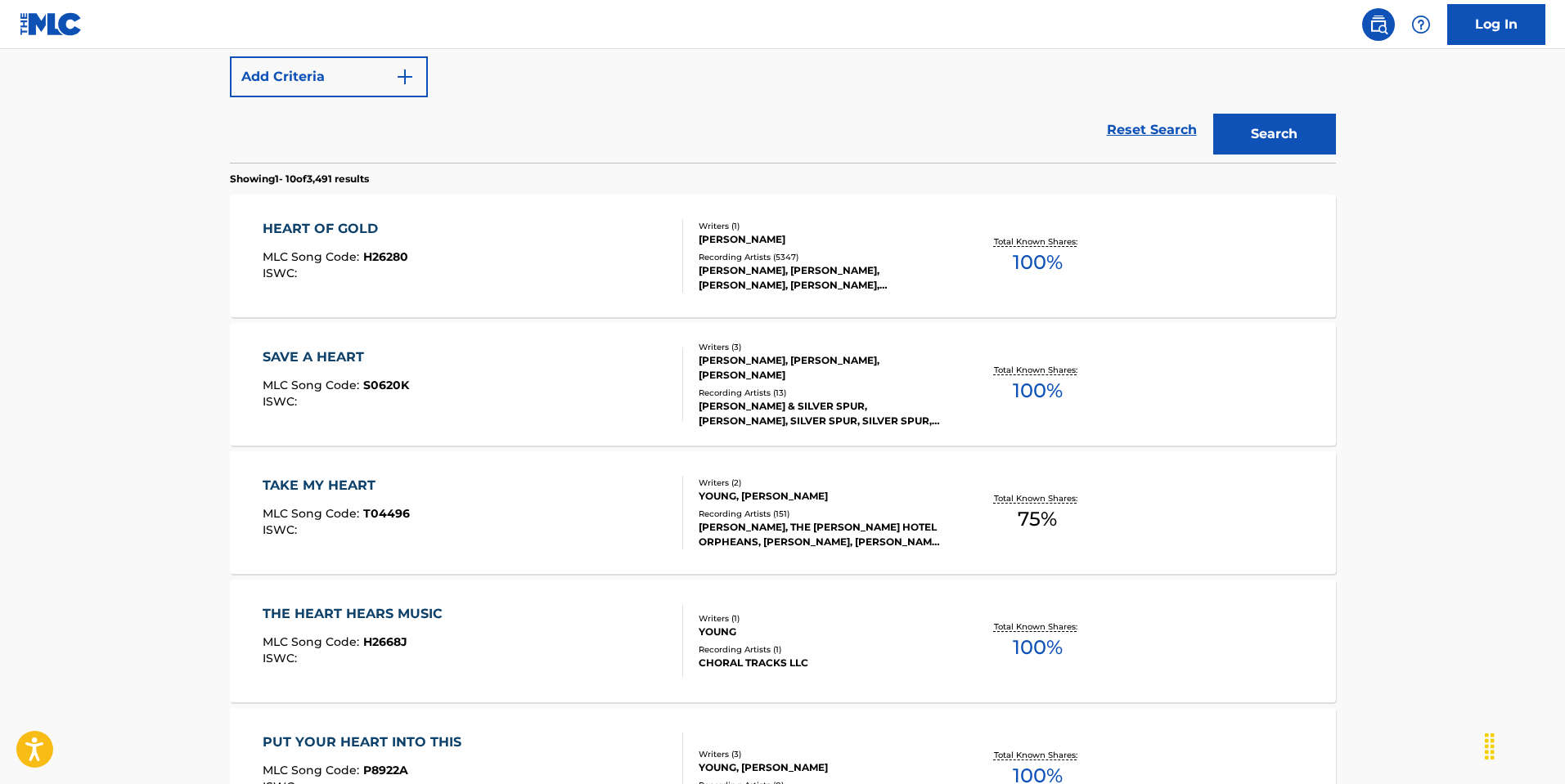
click at [479, 269] on div "HEART OF GOLD MLC Song Code : H26280 ISWC :" at bounding box center [472, 256] width 420 height 73
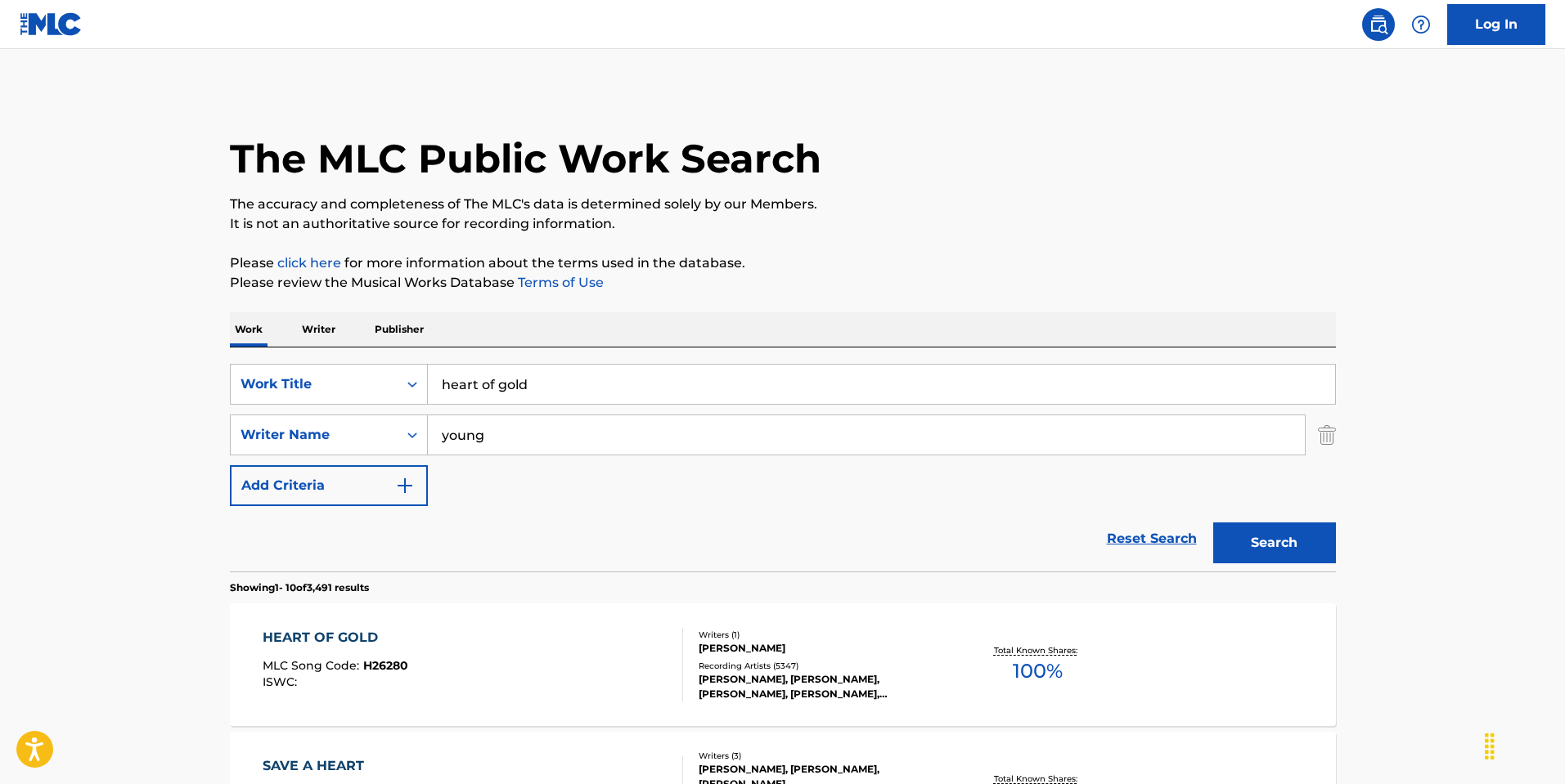
scroll to position [502, 0]
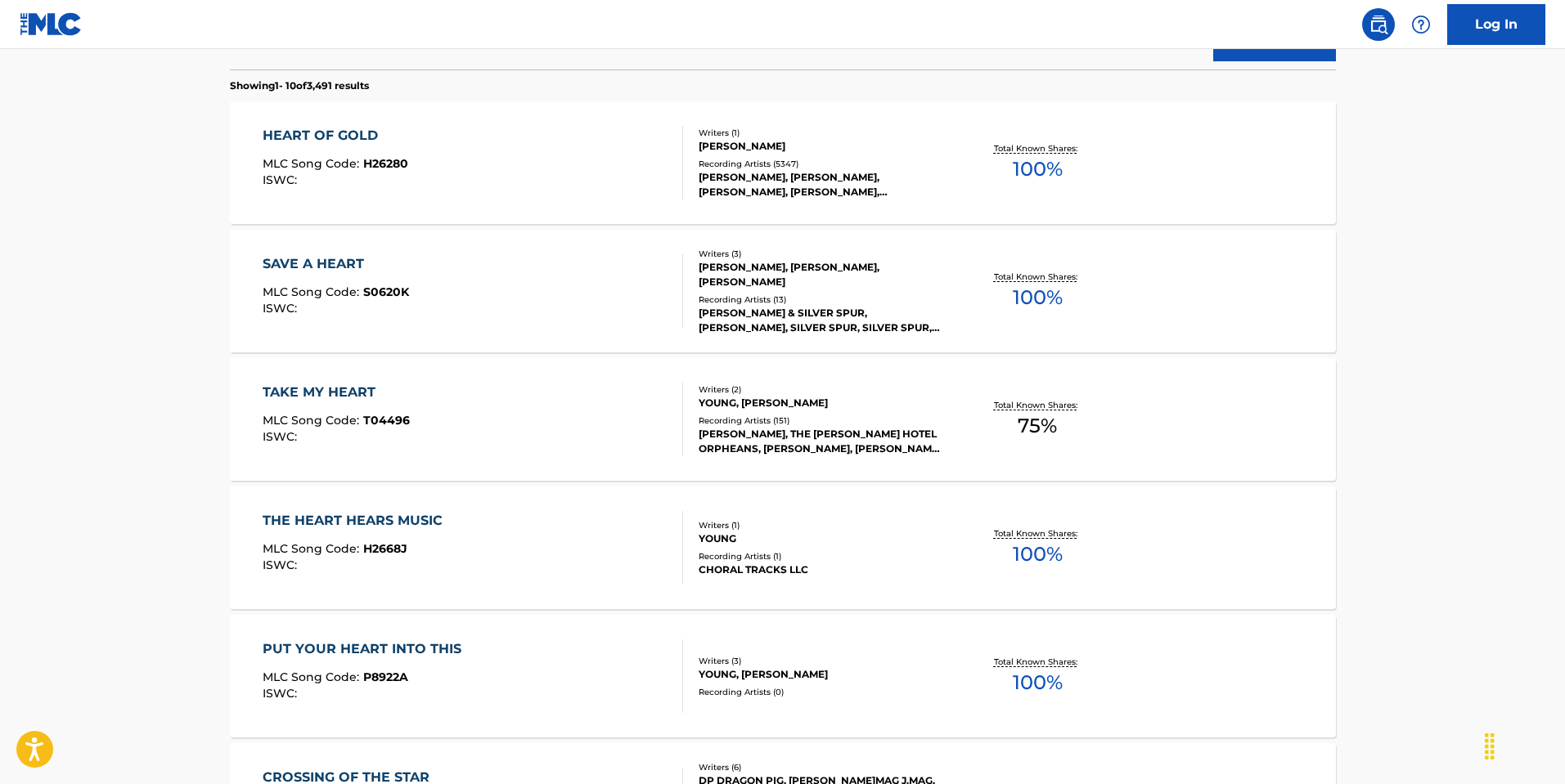
click at [615, 144] on div "HEART OF GOLD MLC Song Code : H26280 ISWC :" at bounding box center [472, 163] width 420 height 73
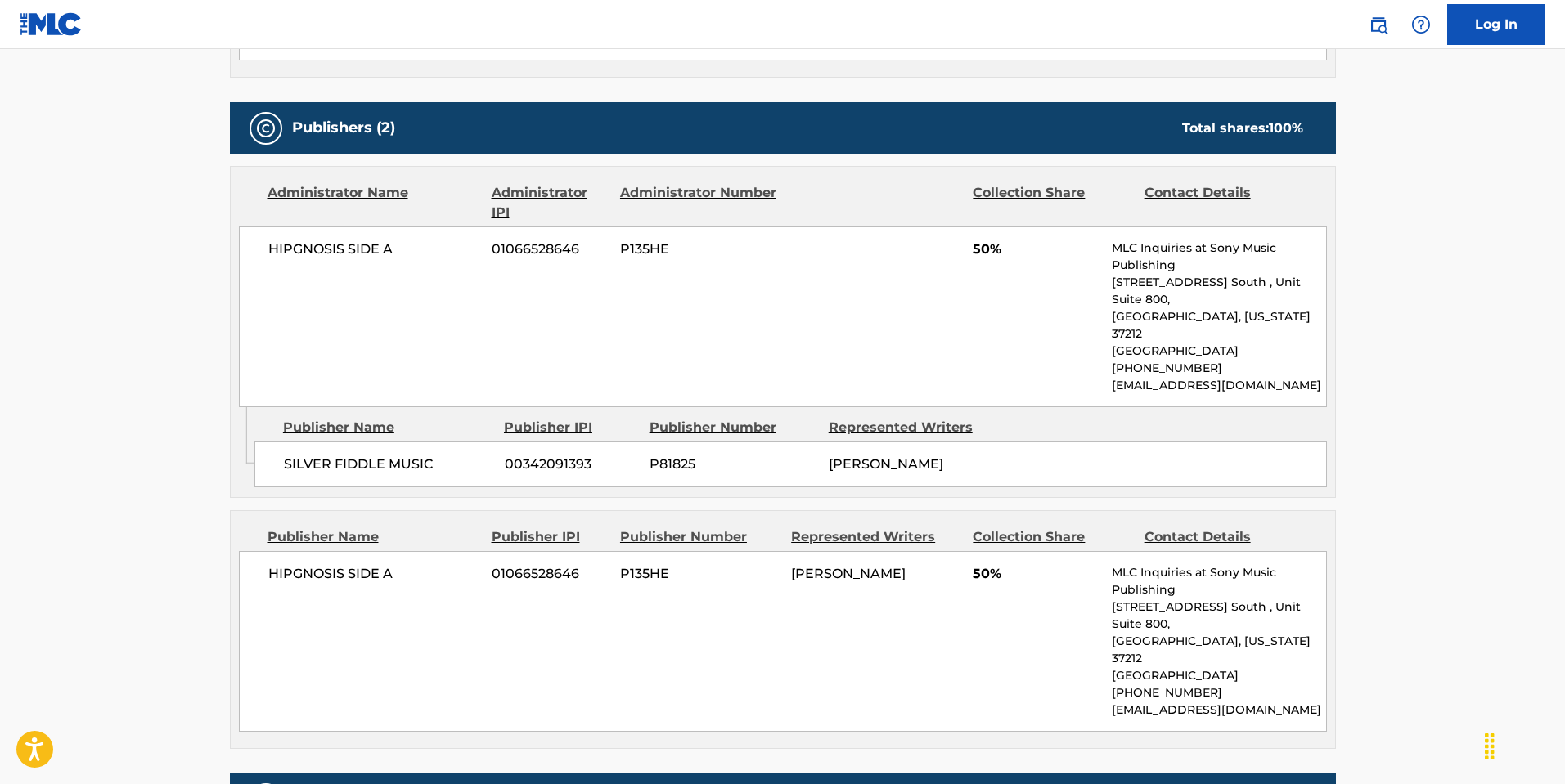
scroll to position [1227, 0]
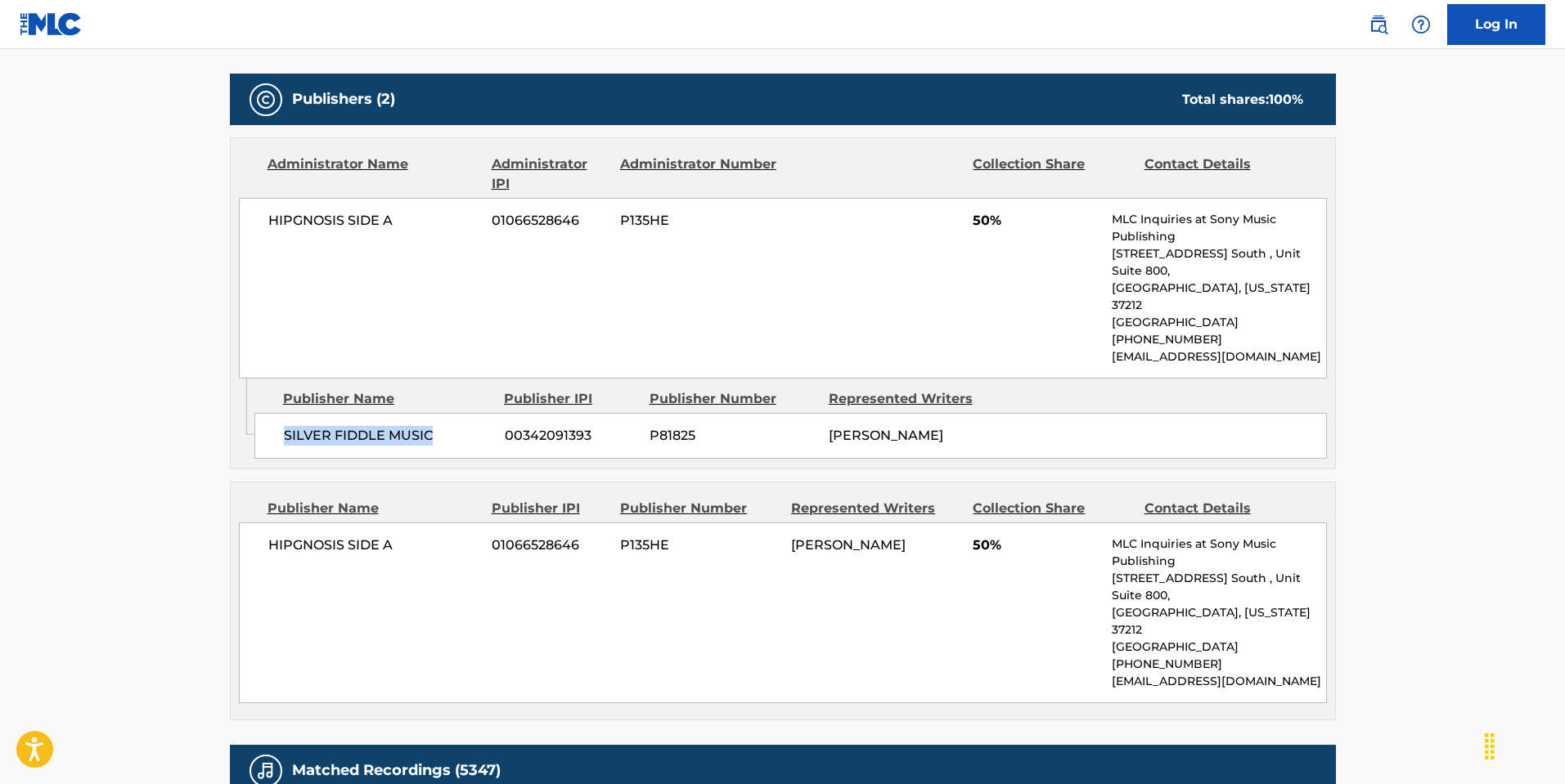
drag, startPoint x: 281, startPoint y: 377, endPoint x: 428, endPoint y: 392, distance: 147.8
click at [428, 413] on div "SILVER FIDDLE MUSIC 00342091393 P81825 [PERSON_NAME]" at bounding box center [791, 436] width 1072 height 46
click at [488, 426] on span "SILVER FIDDLE MUSIC" at bounding box center [388, 436] width 209 height 20
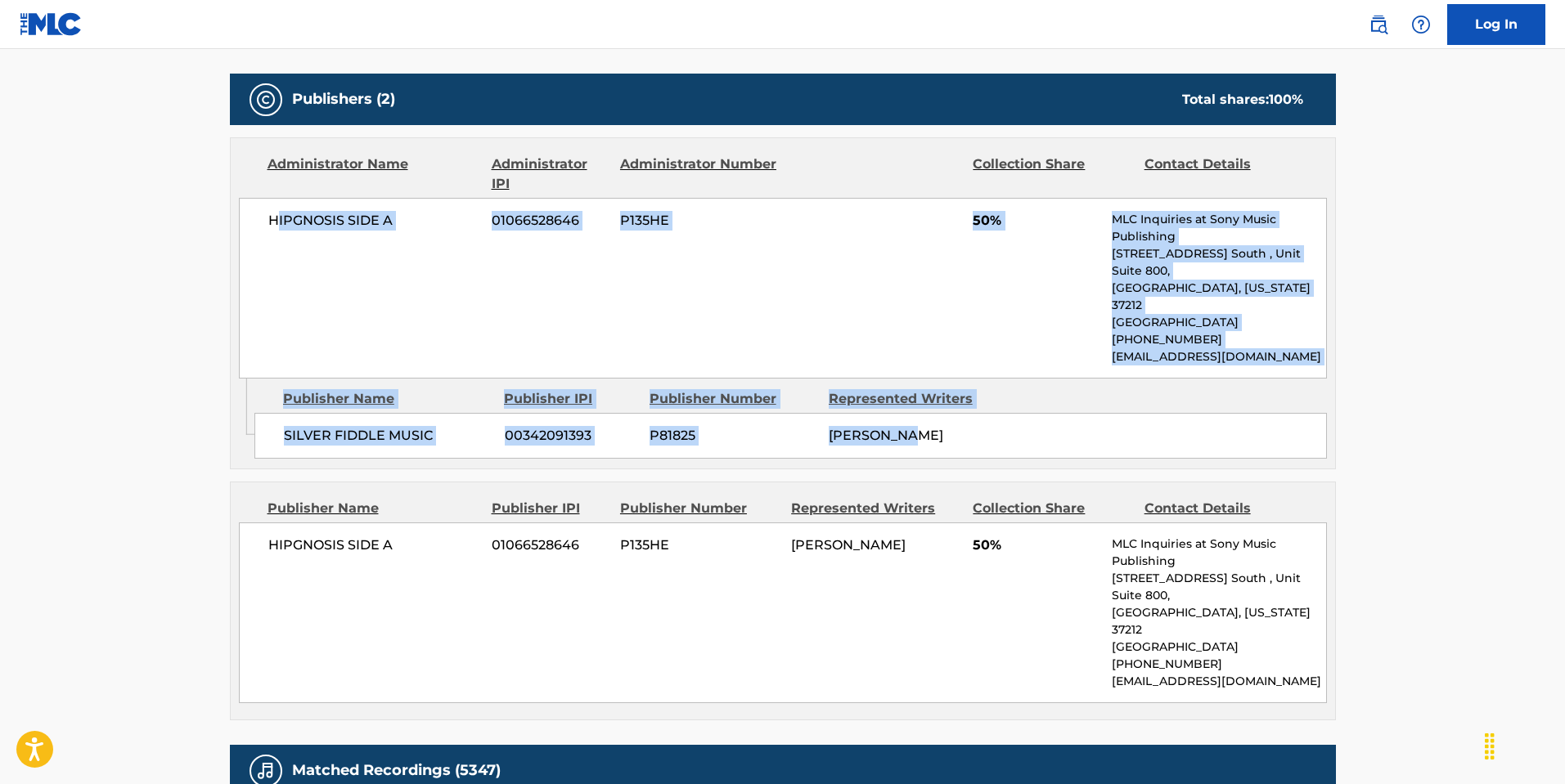
drag, startPoint x: 479, startPoint y: 290, endPoint x: 1325, endPoint y: 384, distance: 851.2
click at [1325, 384] on div "Administrator Name Administrator IPI Administrator Number Collection Share Cont…" at bounding box center [782, 304] width 1106 height 332
click at [1064, 413] on div "SILVER FIDDLE MUSIC 00342091393 P81825 [PERSON_NAME]" at bounding box center [791, 436] width 1072 height 46
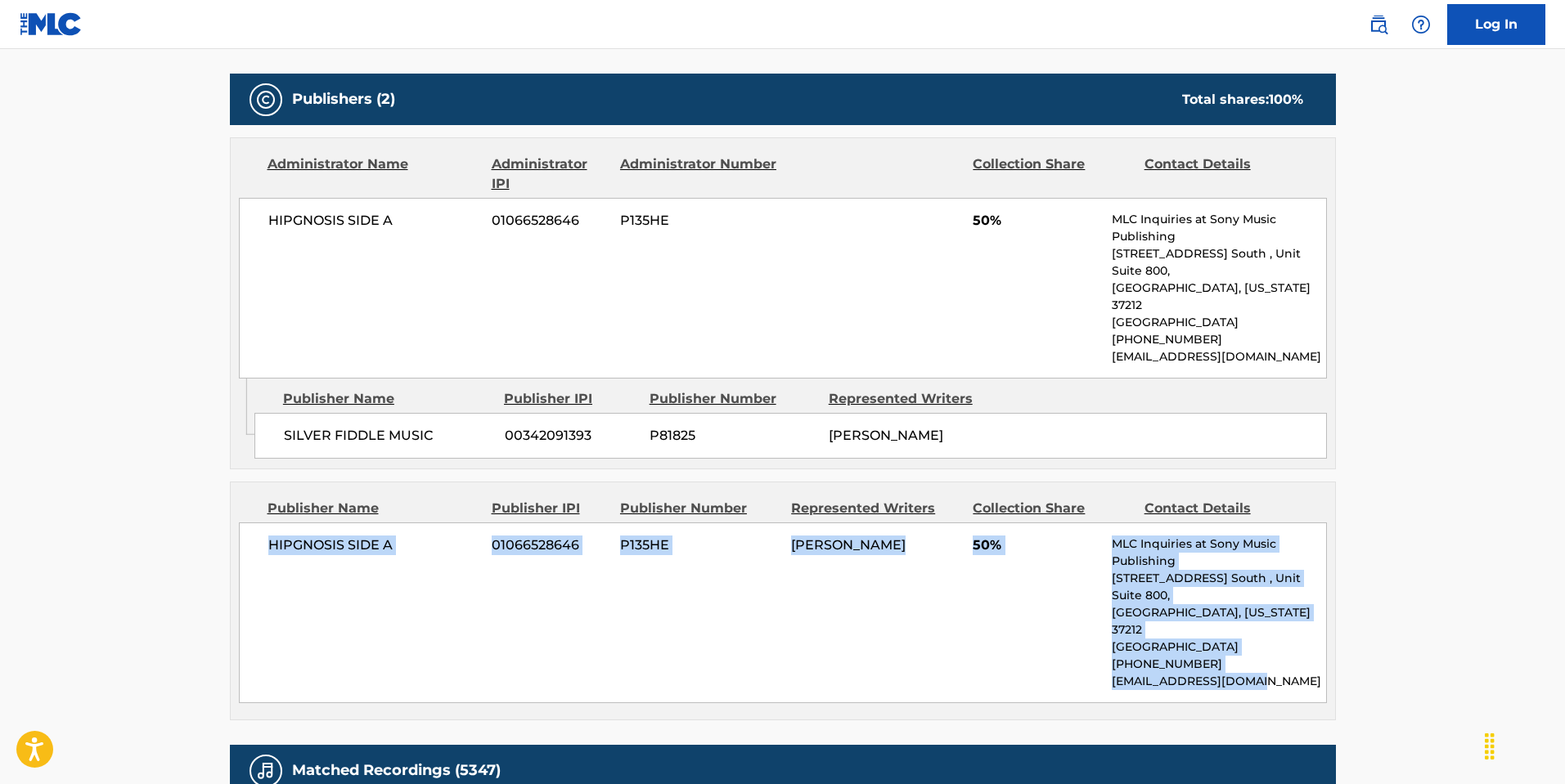
drag, startPoint x: 251, startPoint y: 497, endPoint x: 1495, endPoint y: 627, distance: 1250.8
click at [1495, 627] on main "< Back to public search results Copy work link HEART OF GOLD Work Detail Member…" at bounding box center [782, 89] width 1565 height 2532
click at [1505, 589] on main "< Back to public search results Copy work link HEART OF GOLD Work Detail Member…" at bounding box center [782, 89] width 1565 height 2532
